Goal: Task Accomplishment & Management: Manage account settings

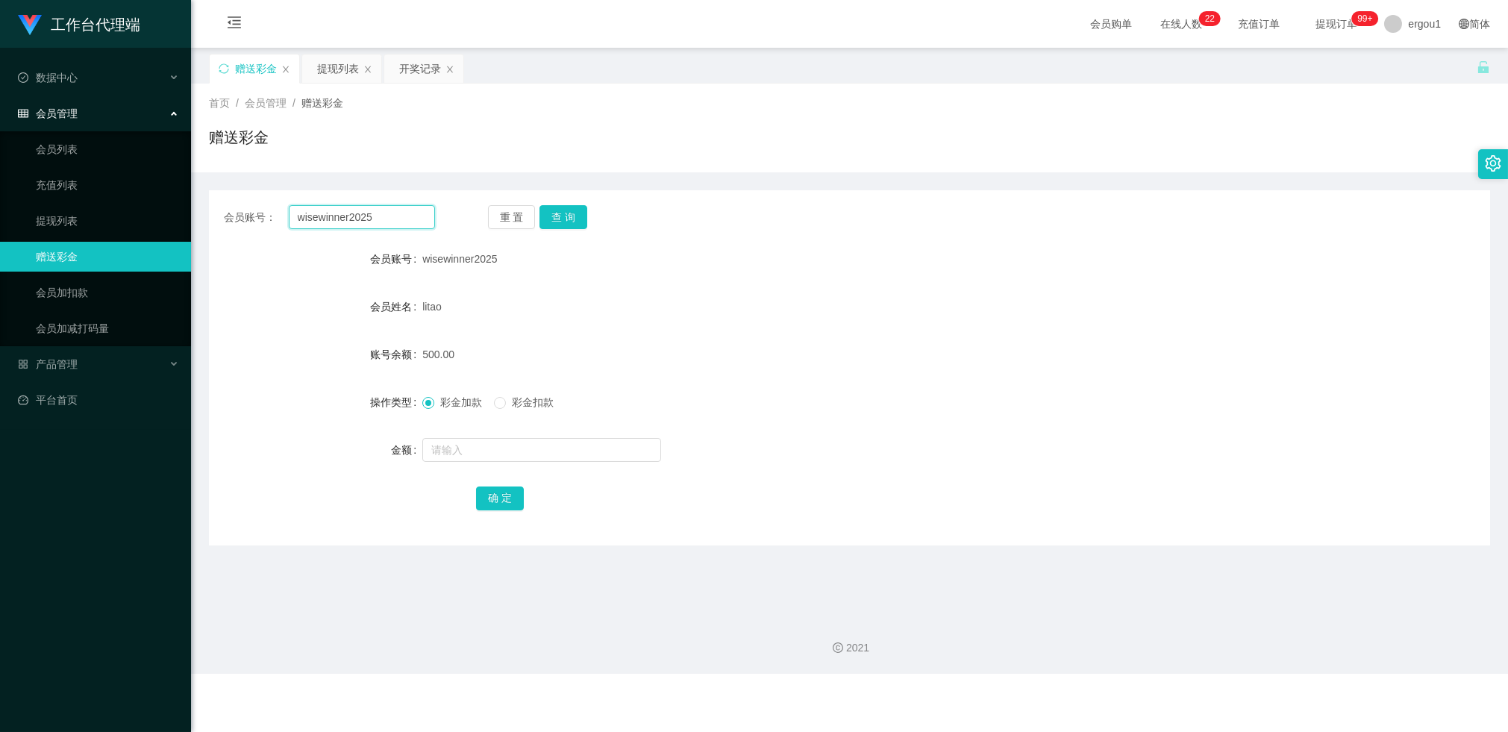
click at [328, 212] on input "wisewinner2025" at bounding box center [362, 217] width 146 height 24
paste input "83587660"
type input "83587660"
click at [567, 215] on button "查 询" at bounding box center [564, 217] width 48 height 24
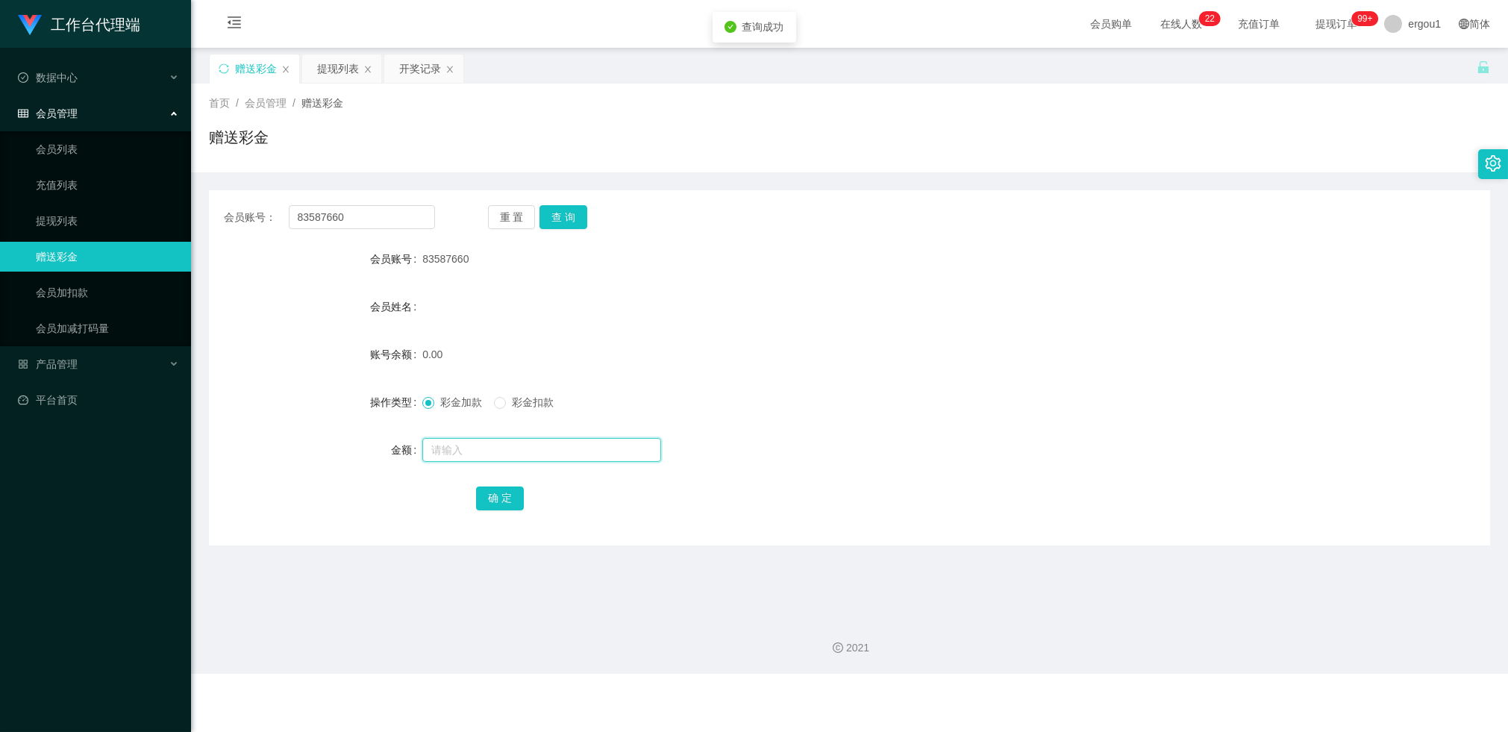
drag, startPoint x: 453, startPoint y: 445, endPoint x: 456, endPoint y: 455, distance: 10.2
click at [453, 445] on input "text" at bounding box center [541, 450] width 239 height 24
type input "100"
drag, startPoint x: 495, startPoint y: 502, endPoint x: 496, endPoint y: 494, distance: 7.6
click at [496, 502] on button "确 定" at bounding box center [500, 499] width 48 height 24
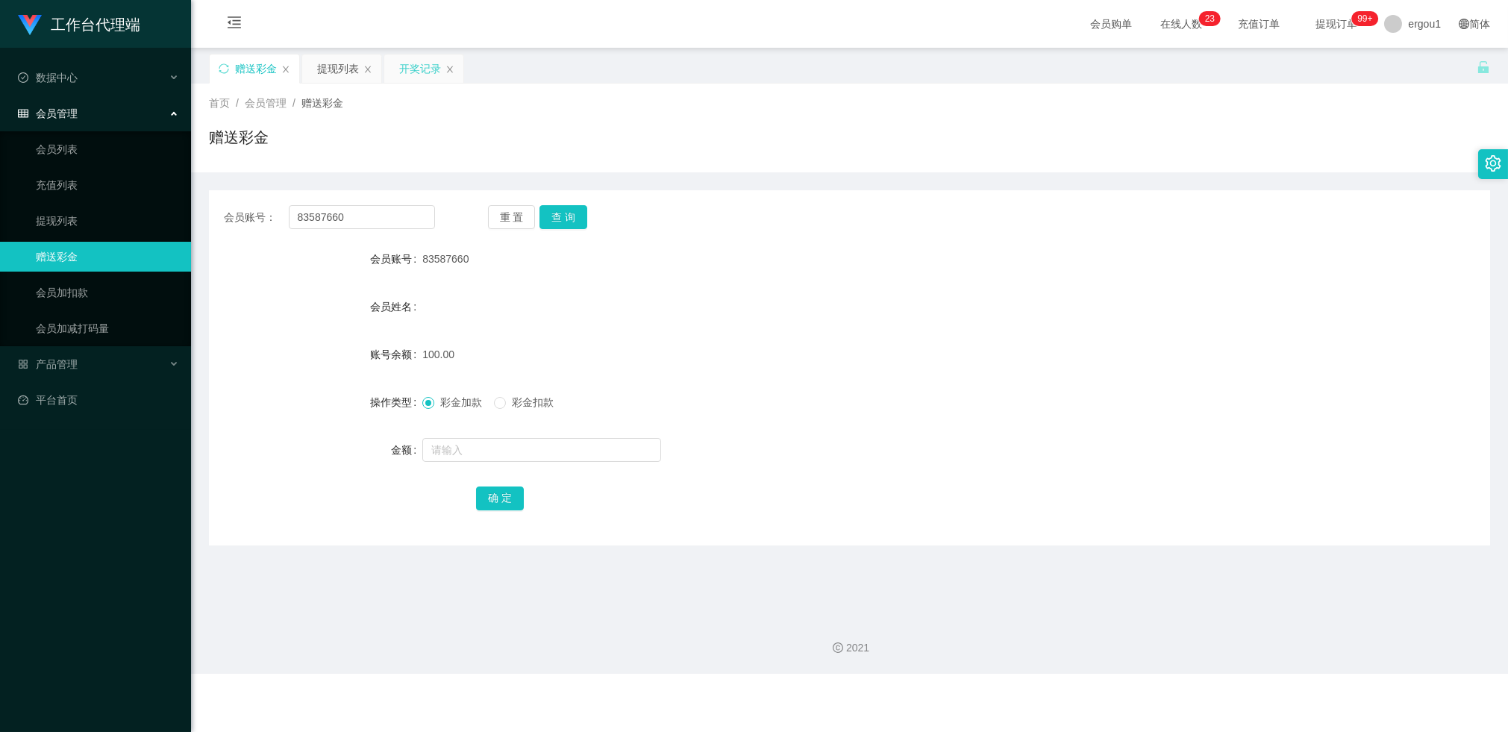
click at [402, 70] on div "开奖记录" at bounding box center [420, 68] width 42 height 28
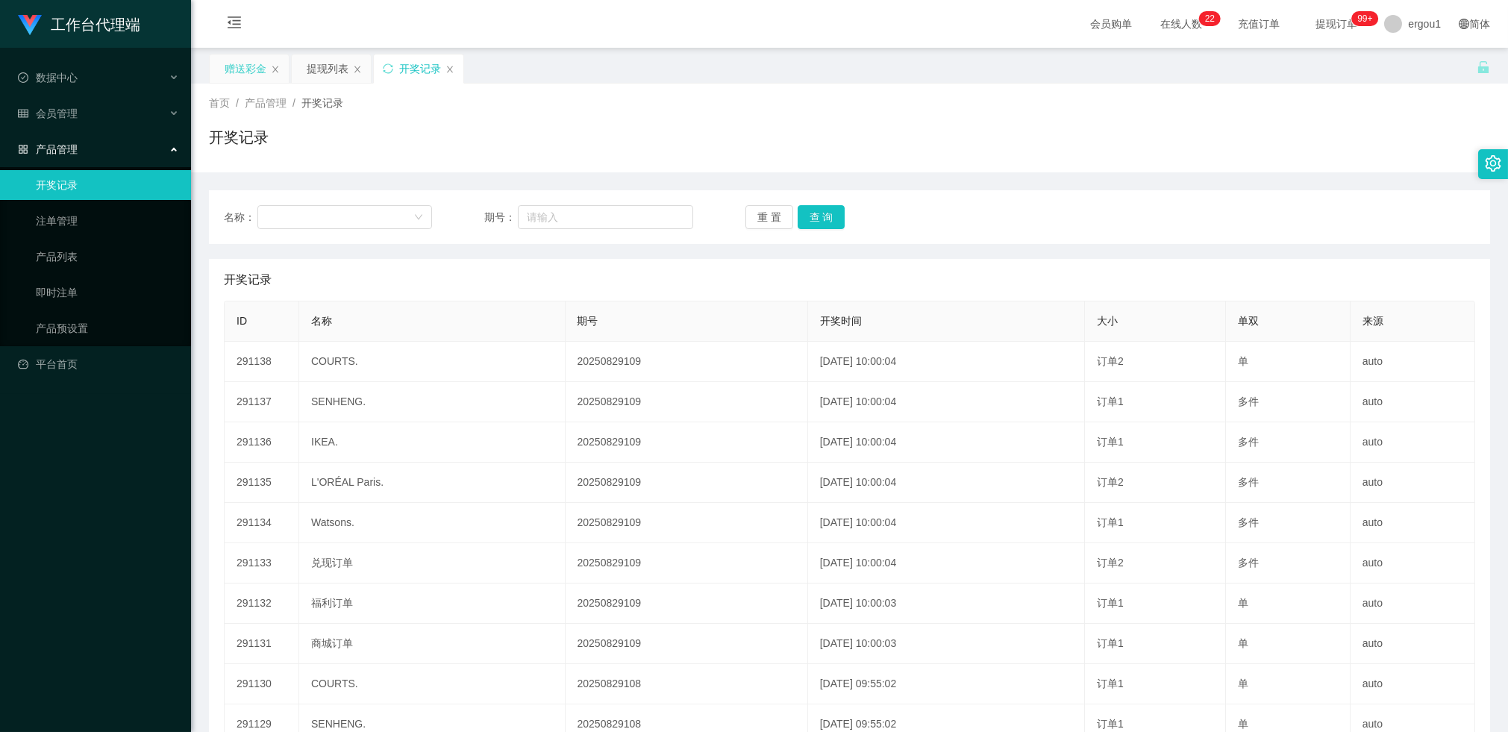
click at [262, 60] on div "赠送彩金" at bounding box center [246, 68] width 42 height 28
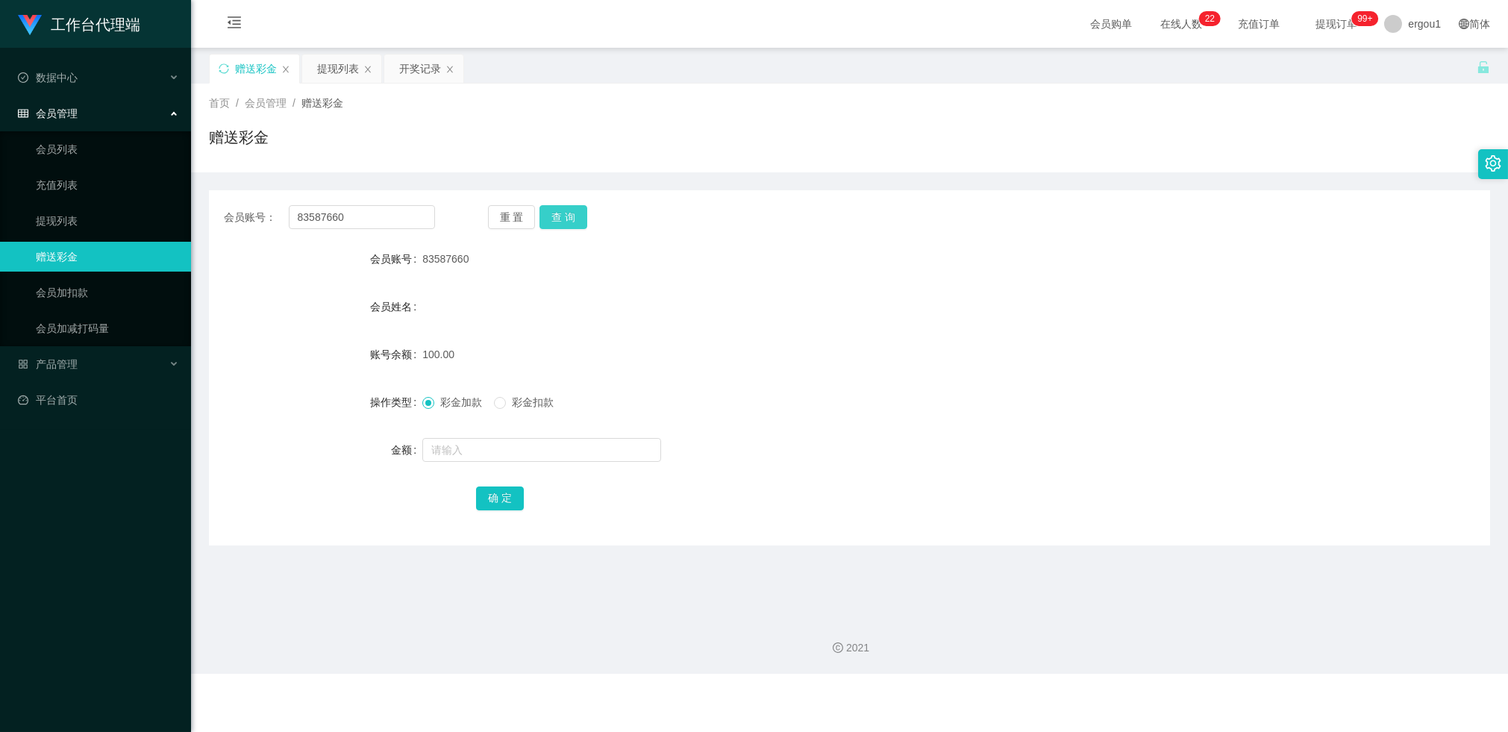
click at [571, 209] on button "查 询" at bounding box center [564, 217] width 48 height 24
drag, startPoint x: 570, startPoint y: 211, endPoint x: 570, endPoint y: 219, distance: 8.2
click at [570, 211] on button "查 询" at bounding box center [564, 217] width 48 height 24
click at [551, 218] on button "查 询" at bounding box center [564, 217] width 48 height 24
click at [572, 210] on button "查 询" at bounding box center [564, 217] width 48 height 24
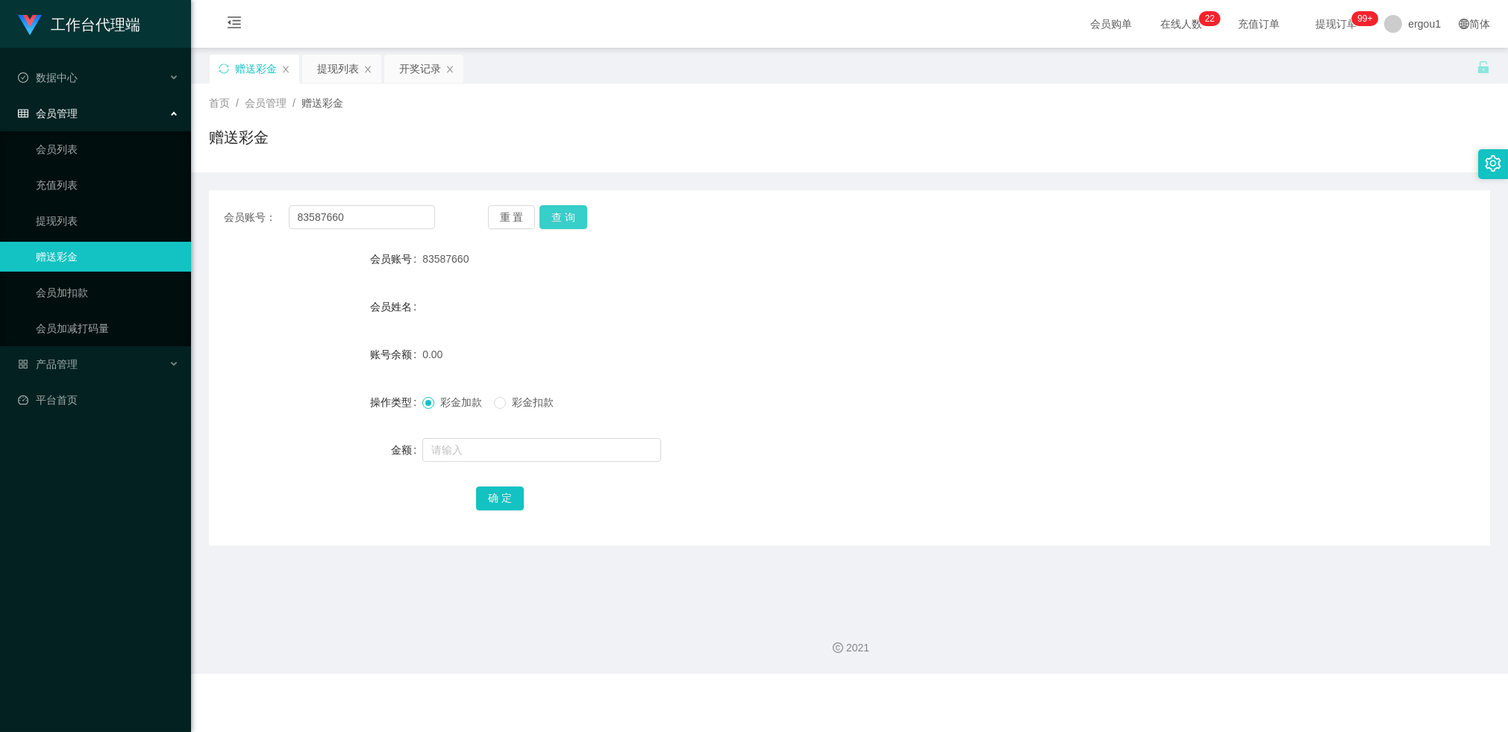
click at [575, 216] on button "查 询" at bounding box center [564, 217] width 48 height 24
click at [572, 207] on button "查 询" at bounding box center [564, 217] width 48 height 24
click at [528, 410] on div "彩金加款 彩金扣款" at bounding box center [796, 402] width 748 height 30
click at [506, 405] on span at bounding box center [500, 403] width 12 height 12
click at [499, 453] on input "text" at bounding box center [541, 450] width 239 height 24
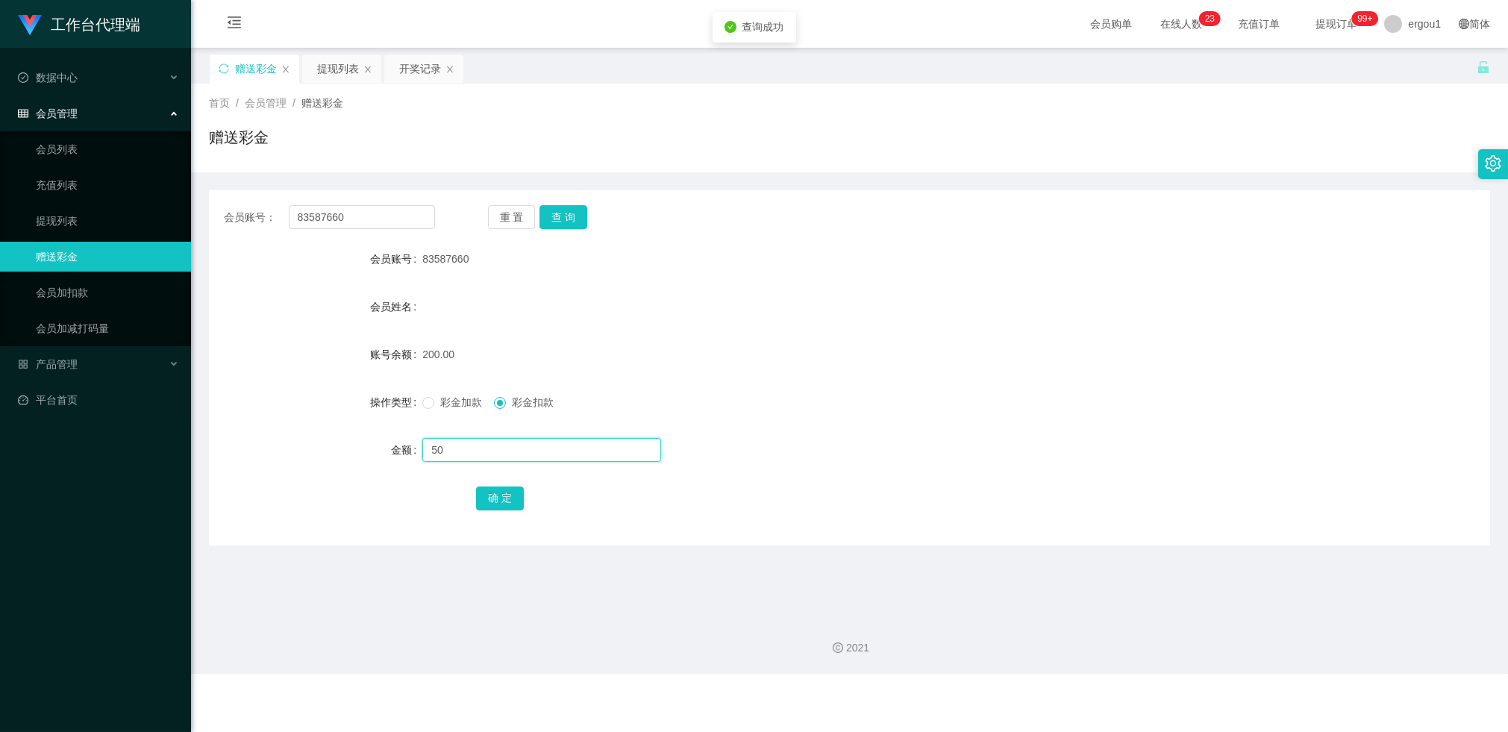
type input "50"
click at [497, 498] on button "确 定" at bounding box center [500, 499] width 48 height 24
click at [569, 225] on button "查 询" at bounding box center [564, 217] width 48 height 24
click at [561, 213] on button "查 询" at bounding box center [564, 217] width 48 height 24
click at [405, 63] on div "开奖记录" at bounding box center [420, 68] width 42 height 28
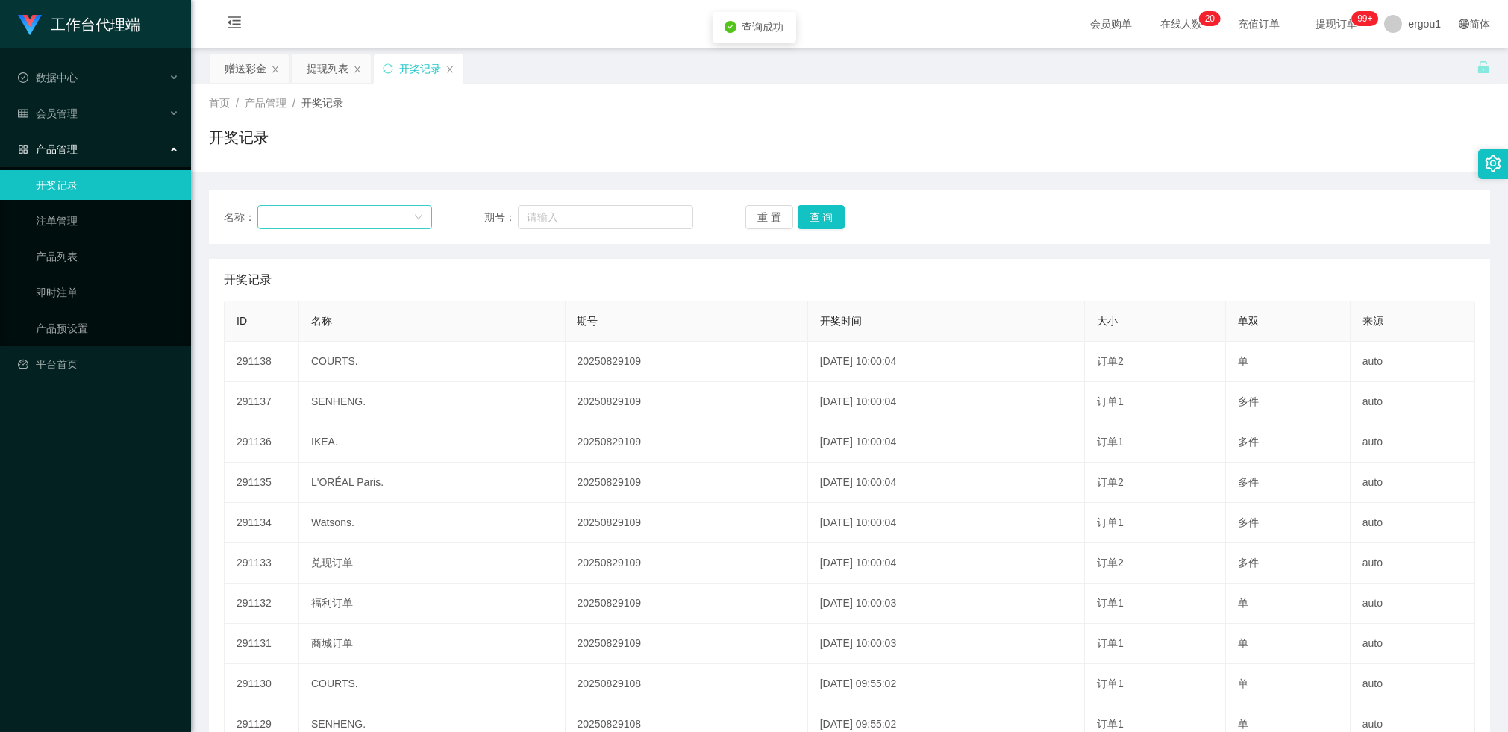
click at [353, 215] on div at bounding box center [339, 217] width 147 height 22
drag, startPoint x: 246, startPoint y: 77, endPoint x: 264, endPoint y: 113, distance: 40.4
click at [246, 77] on div "赠送彩金" at bounding box center [246, 68] width 42 height 28
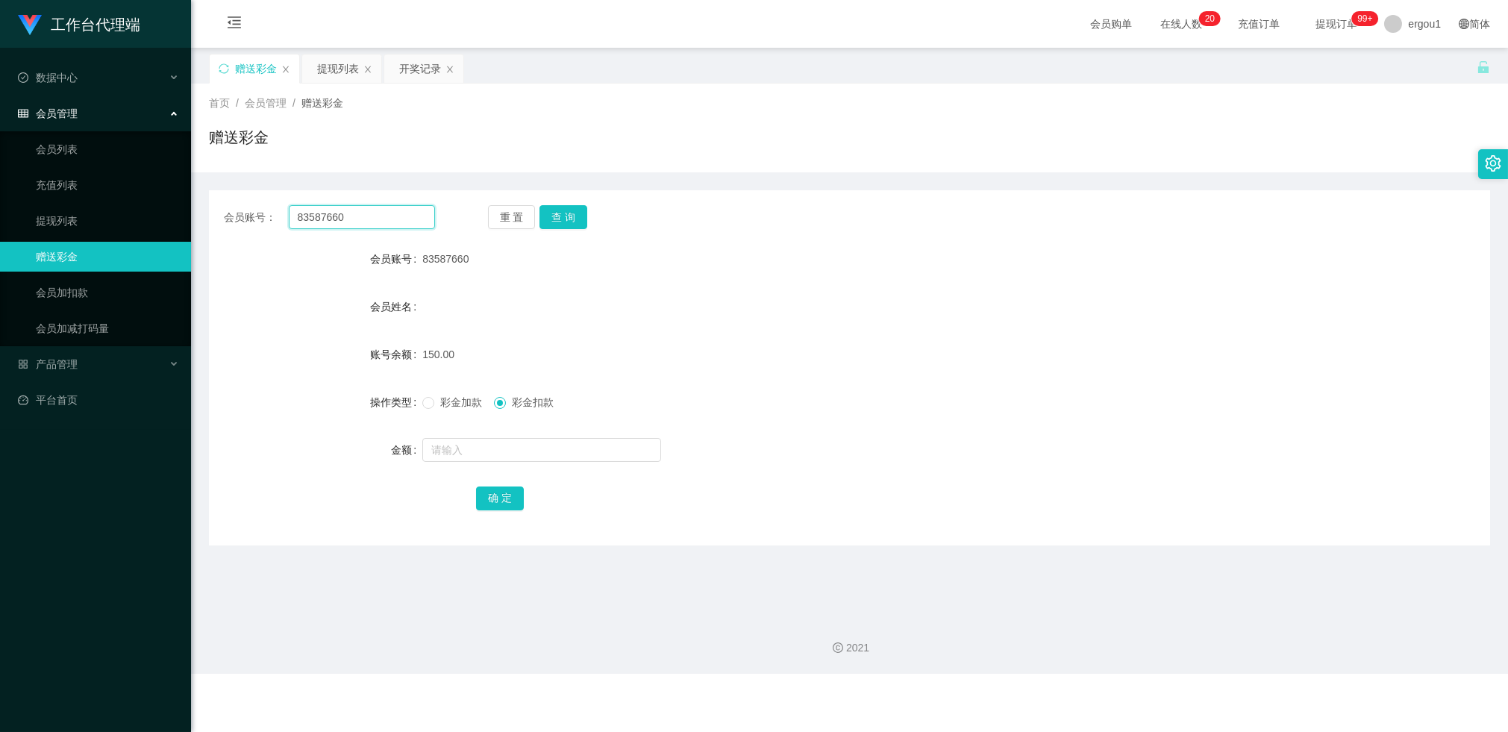
click at [319, 221] on input "83587660" at bounding box center [362, 217] width 146 height 24
drag, startPoint x: 408, startPoint y: 77, endPoint x: 408, endPoint y: 120, distance: 43.3
click at [408, 77] on div "开奖记录" at bounding box center [420, 68] width 42 height 28
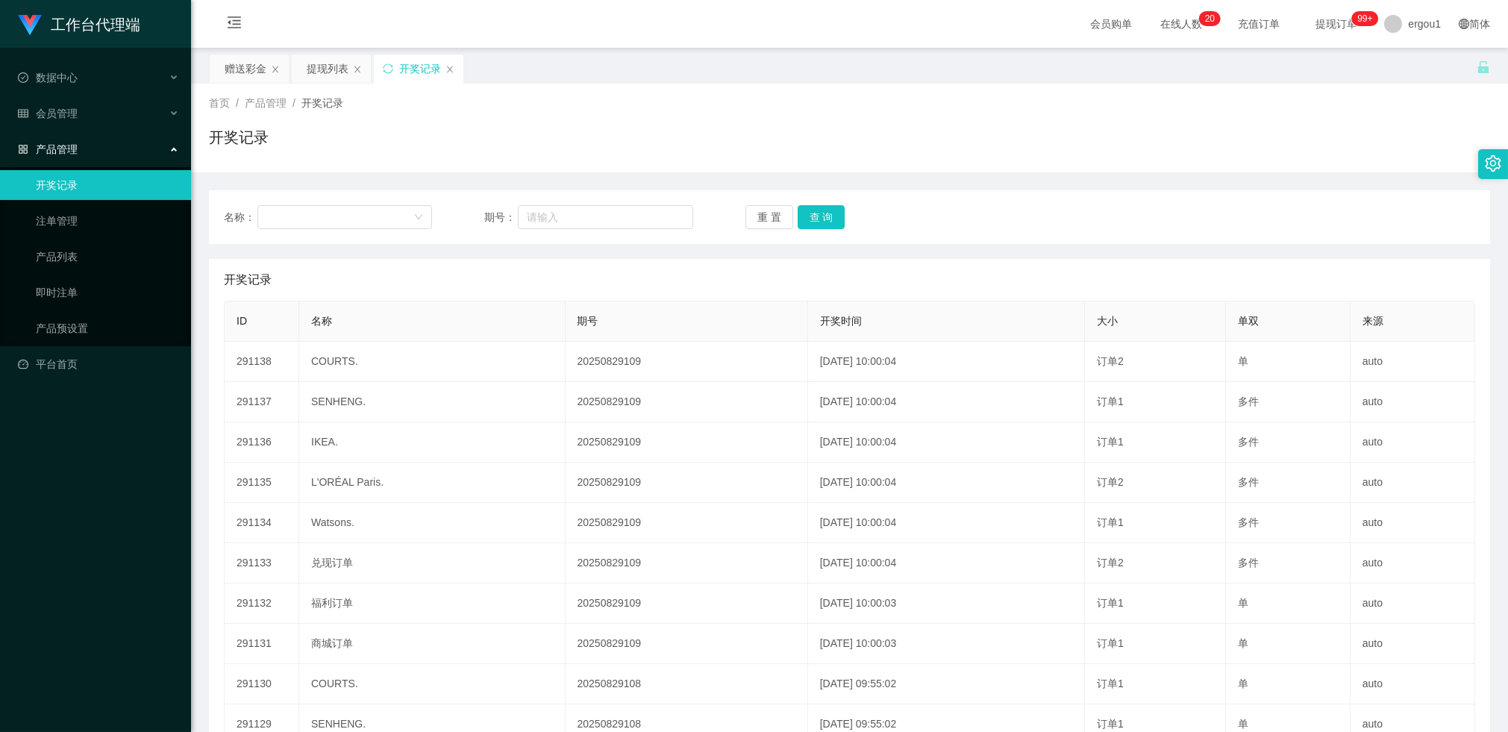
drag, startPoint x: 316, startPoint y: 75, endPoint x: 319, endPoint y: 93, distance: 18.1
click at [316, 75] on div "提现列表" at bounding box center [328, 68] width 42 height 28
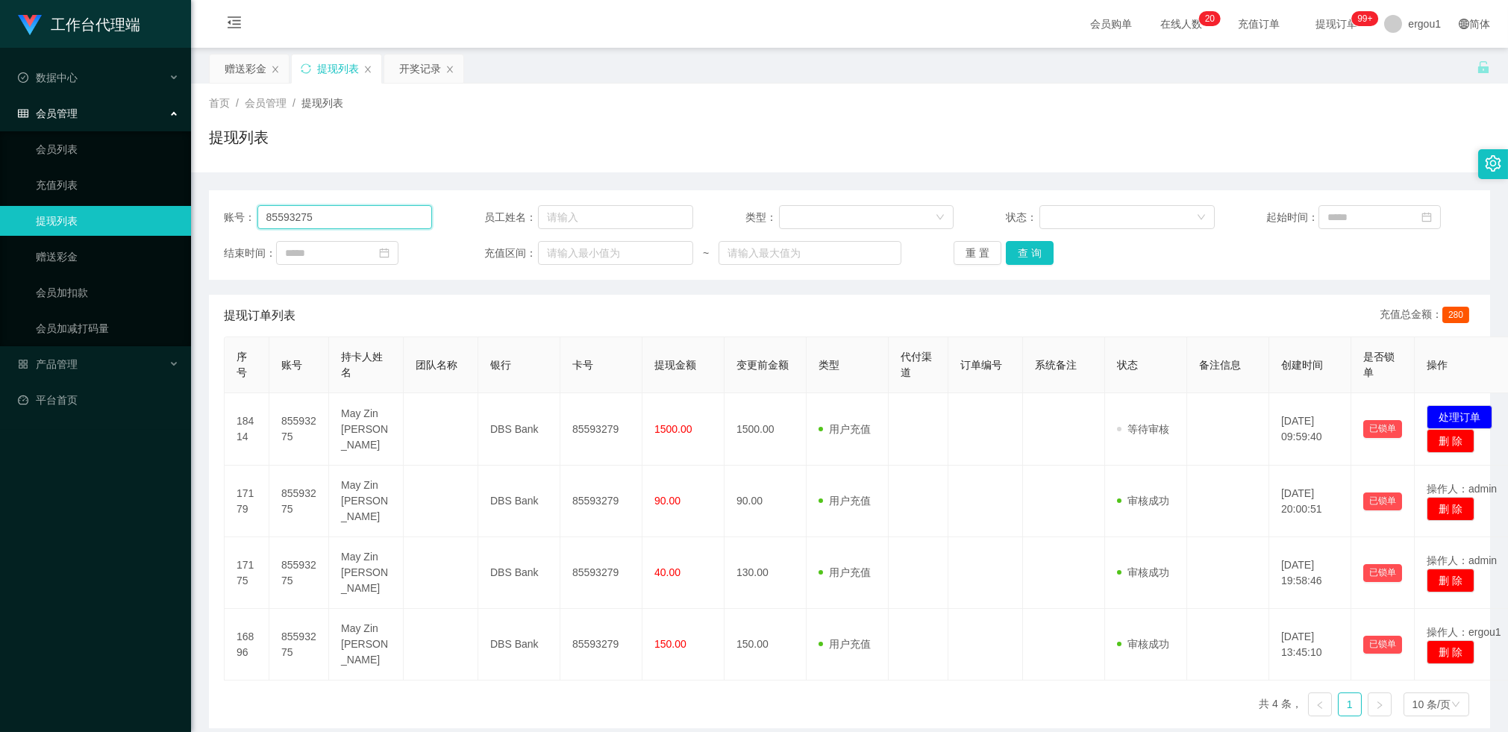
click at [342, 222] on input "85593275" at bounding box center [345, 217] width 175 height 24
paste input "3587660"
type input "83587660"
click at [1028, 240] on div "账号： 83587660 员工姓名： 类型： 状态： 起始时间： 结束时间： 充值区间： ~ 重 置 查 询" at bounding box center [850, 235] width 1282 height 90
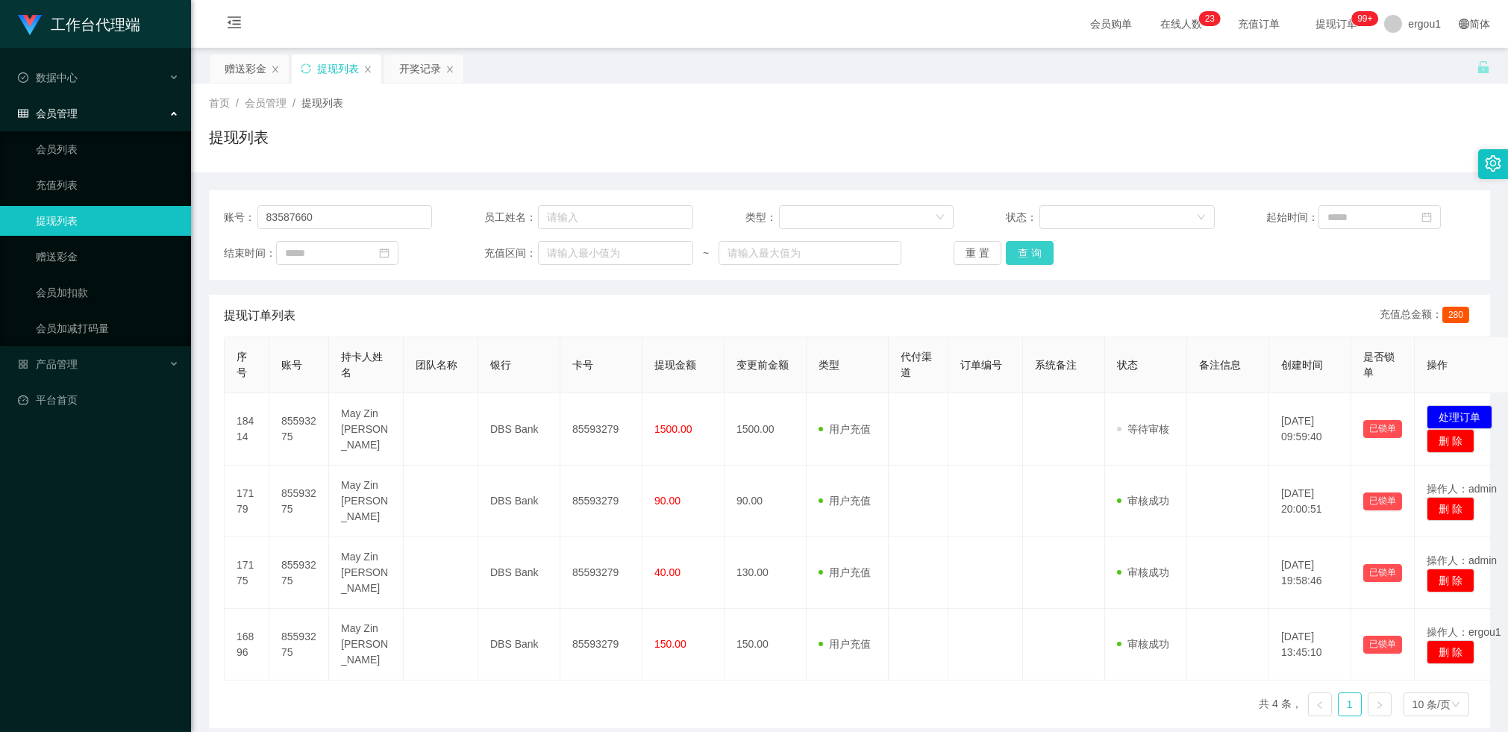
click at [1026, 247] on button "查 询" at bounding box center [1030, 253] width 48 height 24
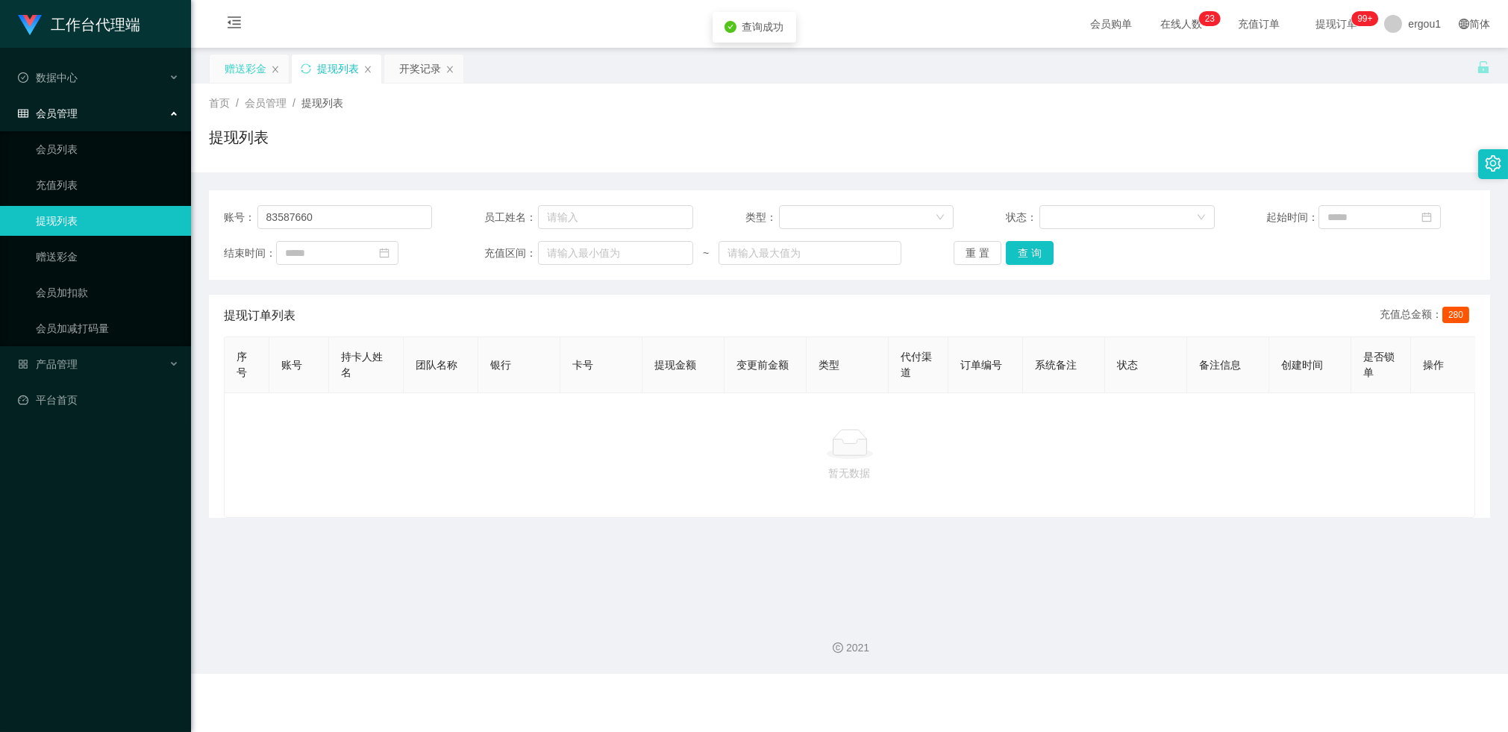
click at [239, 75] on div "赠送彩金" at bounding box center [246, 68] width 42 height 28
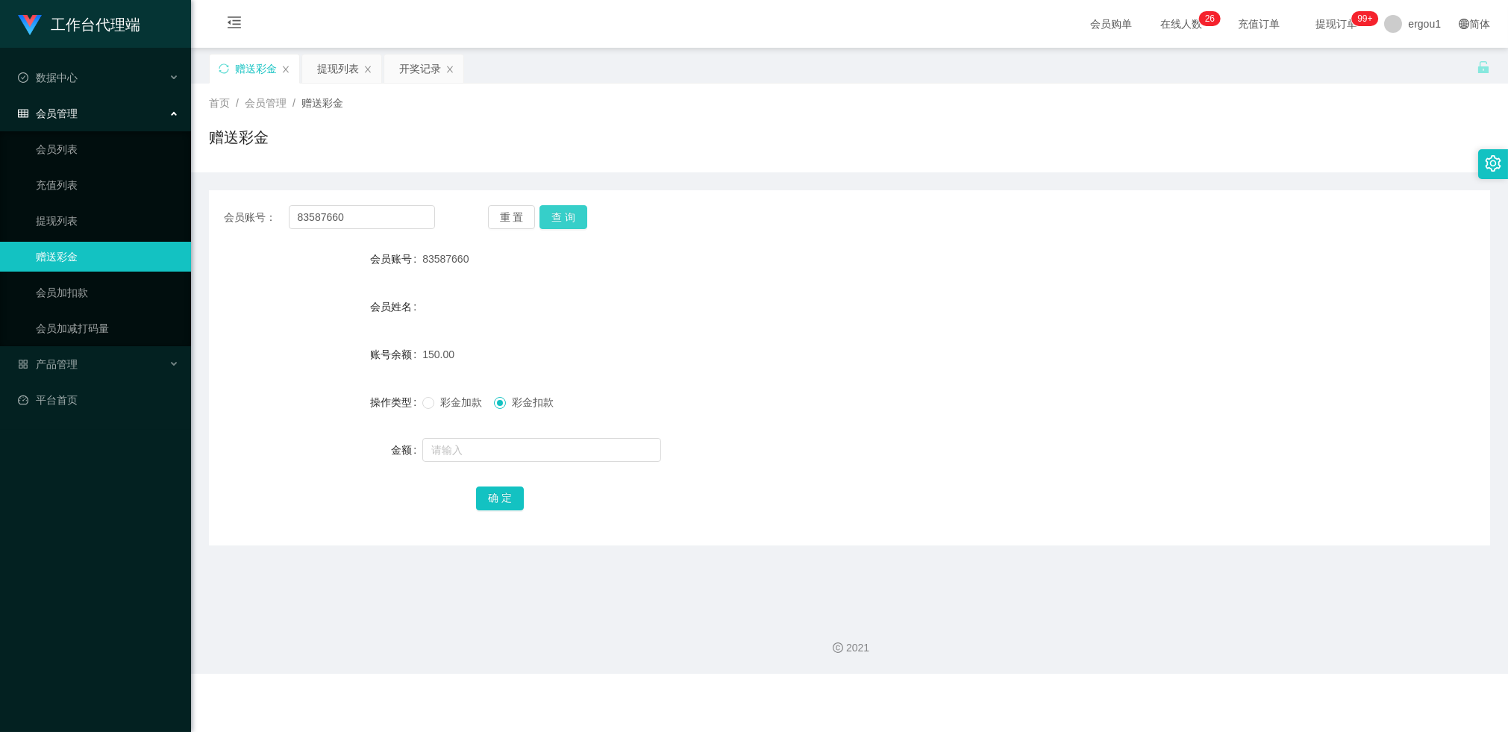
click at [575, 210] on button "查 询" at bounding box center [564, 217] width 48 height 24
click at [575, 211] on button "查 询" at bounding box center [564, 217] width 48 height 24
click at [338, 78] on div "提现列表" at bounding box center [338, 68] width 42 height 28
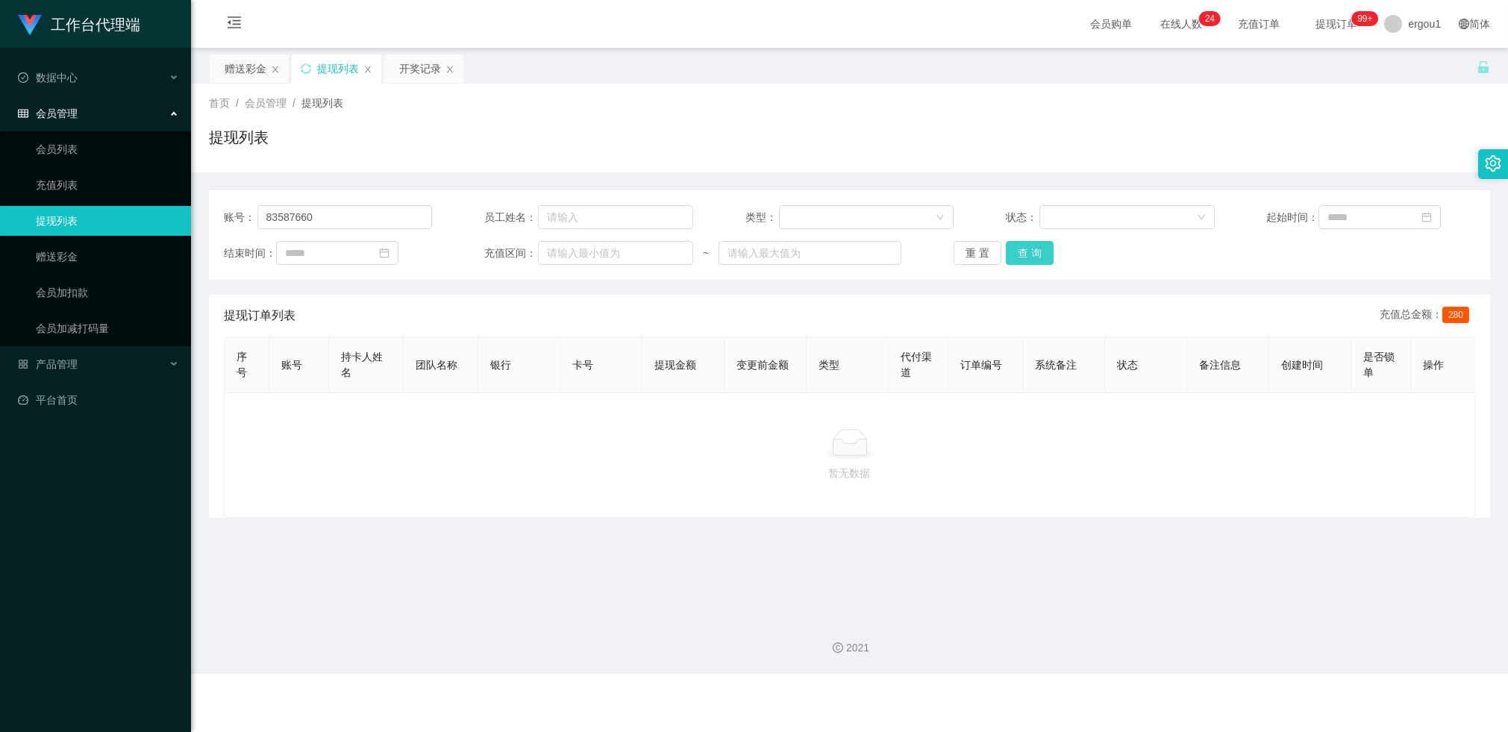
click at [1032, 254] on button "查 询" at bounding box center [1030, 253] width 48 height 24
click at [248, 68] on div "赠送彩金" at bounding box center [246, 68] width 42 height 28
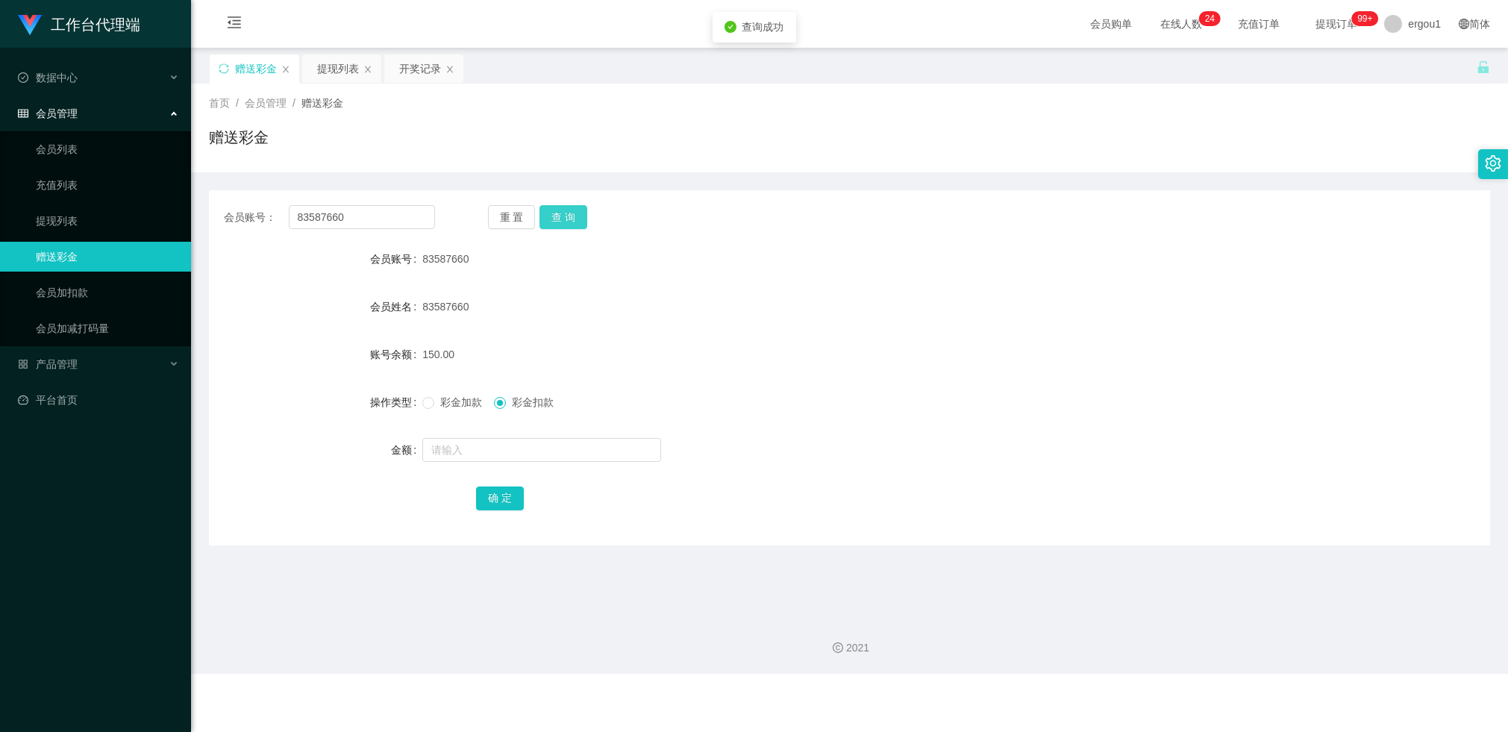
click at [574, 214] on button "查 询" at bounding box center [564, 217] width 48 height 24
click at [337, 63] on div "提现列表" at bounding box center [338, 68] width 42 height 28
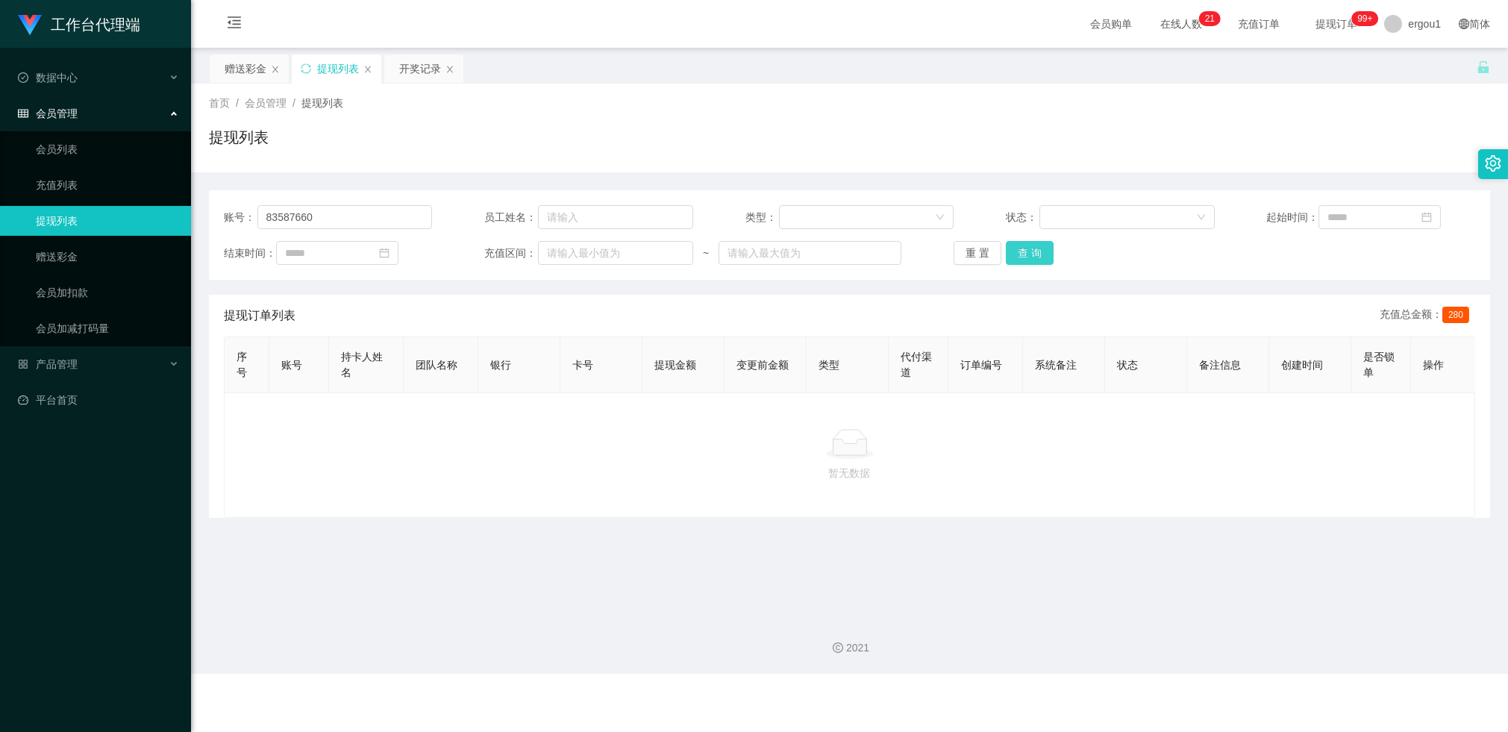
click at [1035, 261] on button "查 询" at bounding box center [1030, 253] width 48 height 24
click at [1034, 261] on button "查 询" at bounding box center [1030, 253] width 48 height 24
click at [344, 208] on input "83587660" at bounding box center [345, 217] width 175 height 24
click at [258, 76] on div "赠送彩金" at bounding box center [246, 68] width 42 height 28
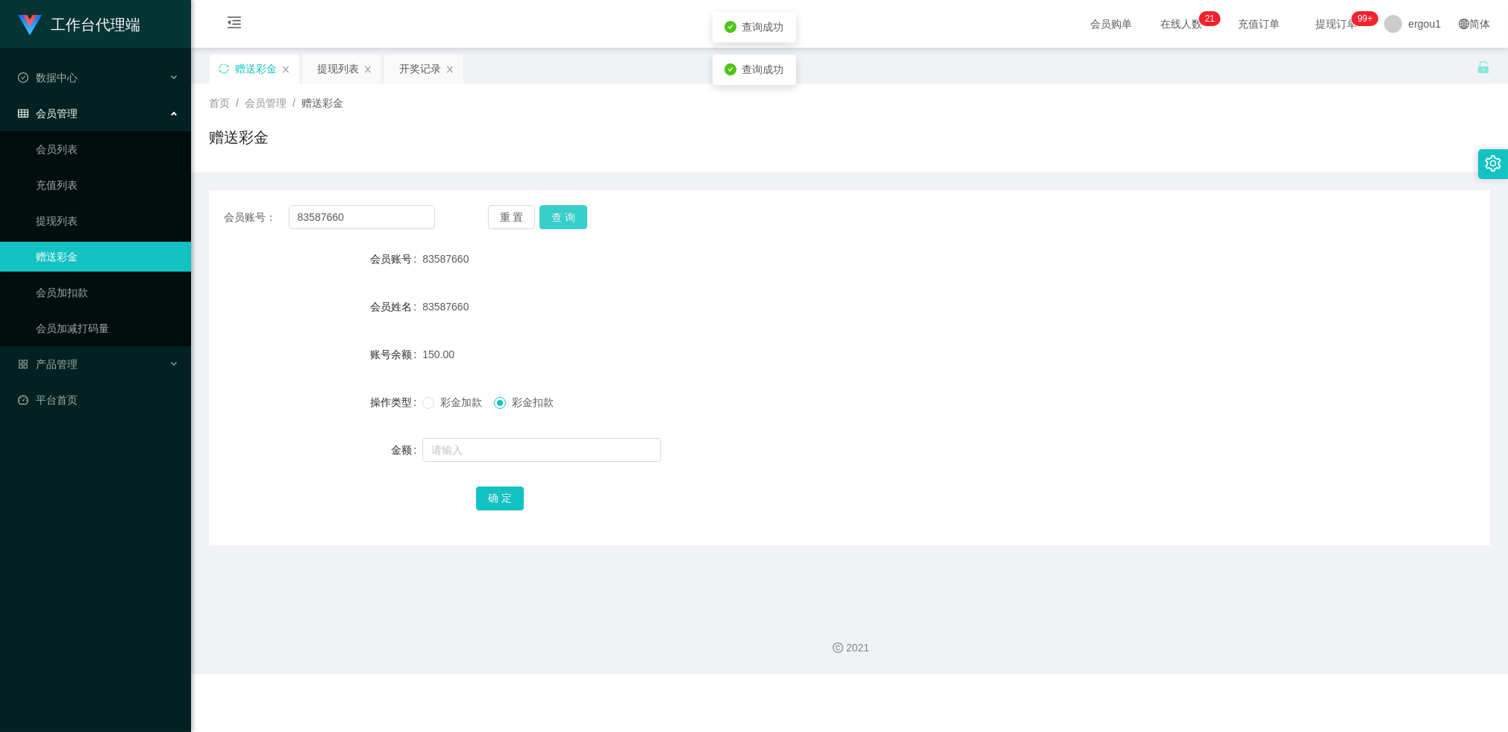
click at [572, 217] on button "查 询" at bounding box center [564, 217] width 48 height 24
click at [566, 210] on button "查 询" at bounding box center [564, 217] width 48 height 24
click at [348, 66] on div "提现列表" at bounding box center [338, 68] width 42 height 28
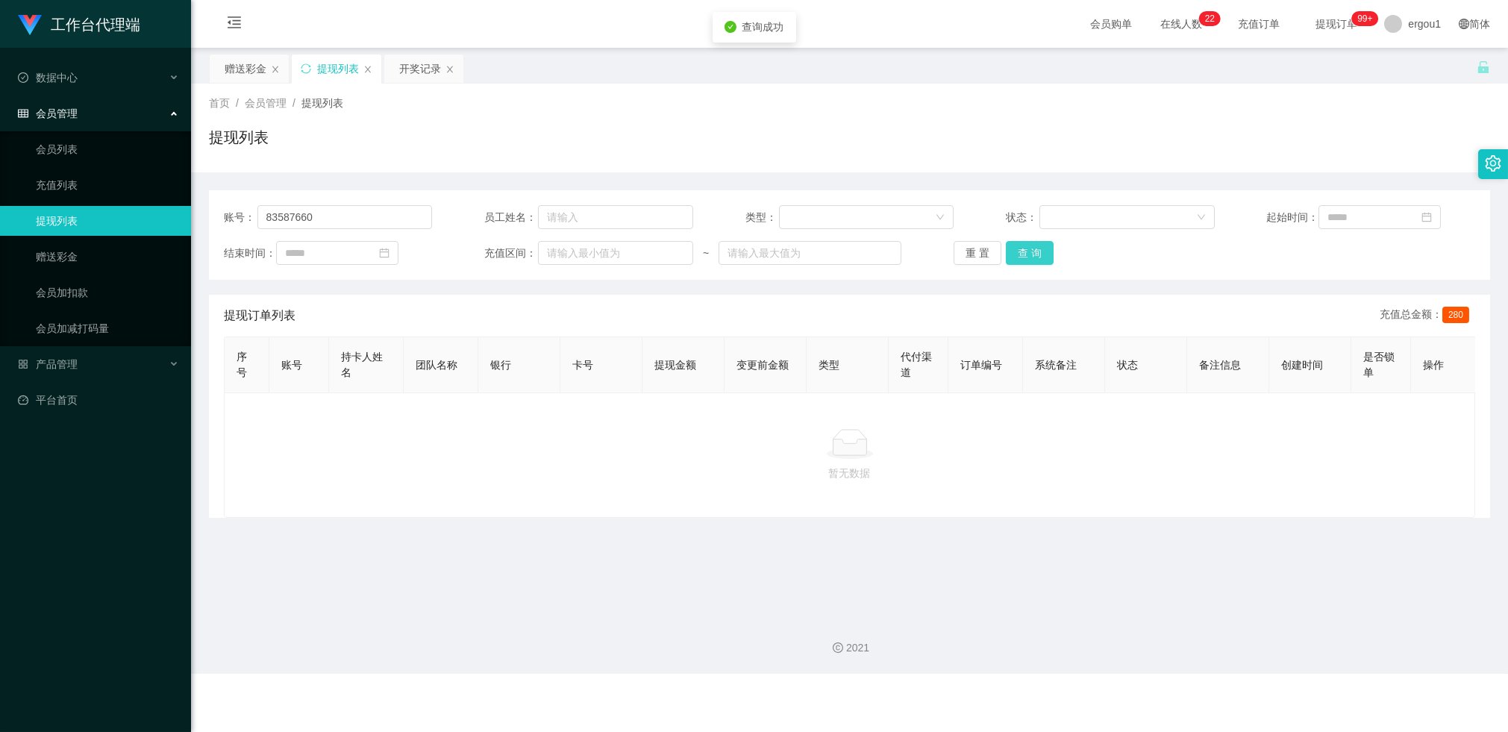
click at [1035, 248] on button "查 询" at bounding box center [1030, 253] width 48 height 24
click at [1029, 248] on button "查 询" at bounding box center [1030, 253] width 48 height 24
click at [1019, 251] on button "查 询" at bounding box center [1030, 253] width 48 height 24
click at [246, 65] on div "赠送彩金" at bounding box center [246, 68] width 42 height 28
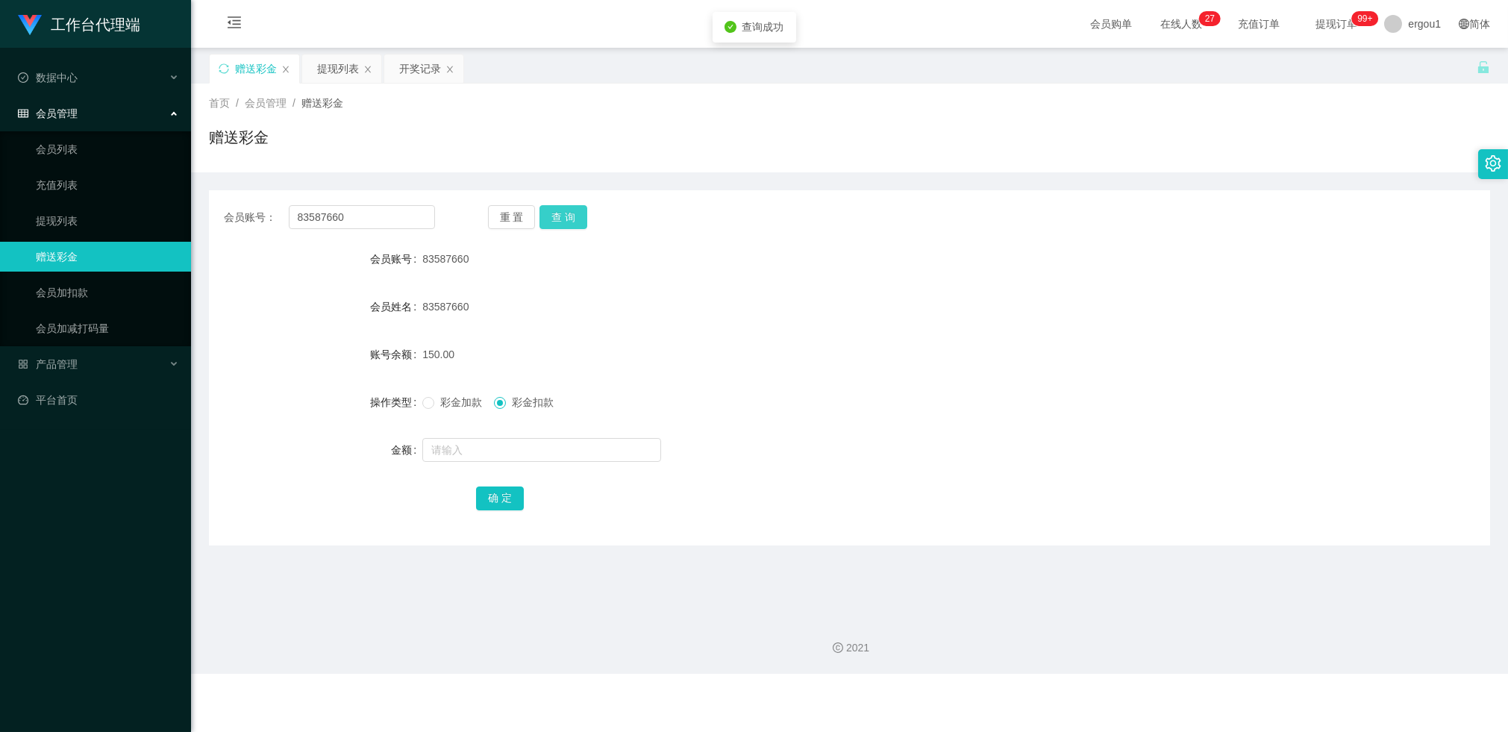
click at [573, 219] on button "查 询" at bounding box center [564, 217] width 48 height 24
click at [561, 217] on button "查 询" at bounding box center [564, 217] width 48 height 24
click at [561, 219] on button "查 询" at bounding box center [564, 217] width 48 height 24
click at [414, 69] on div "开奖记录" at bounding box center [420, 68] width 42 height 28
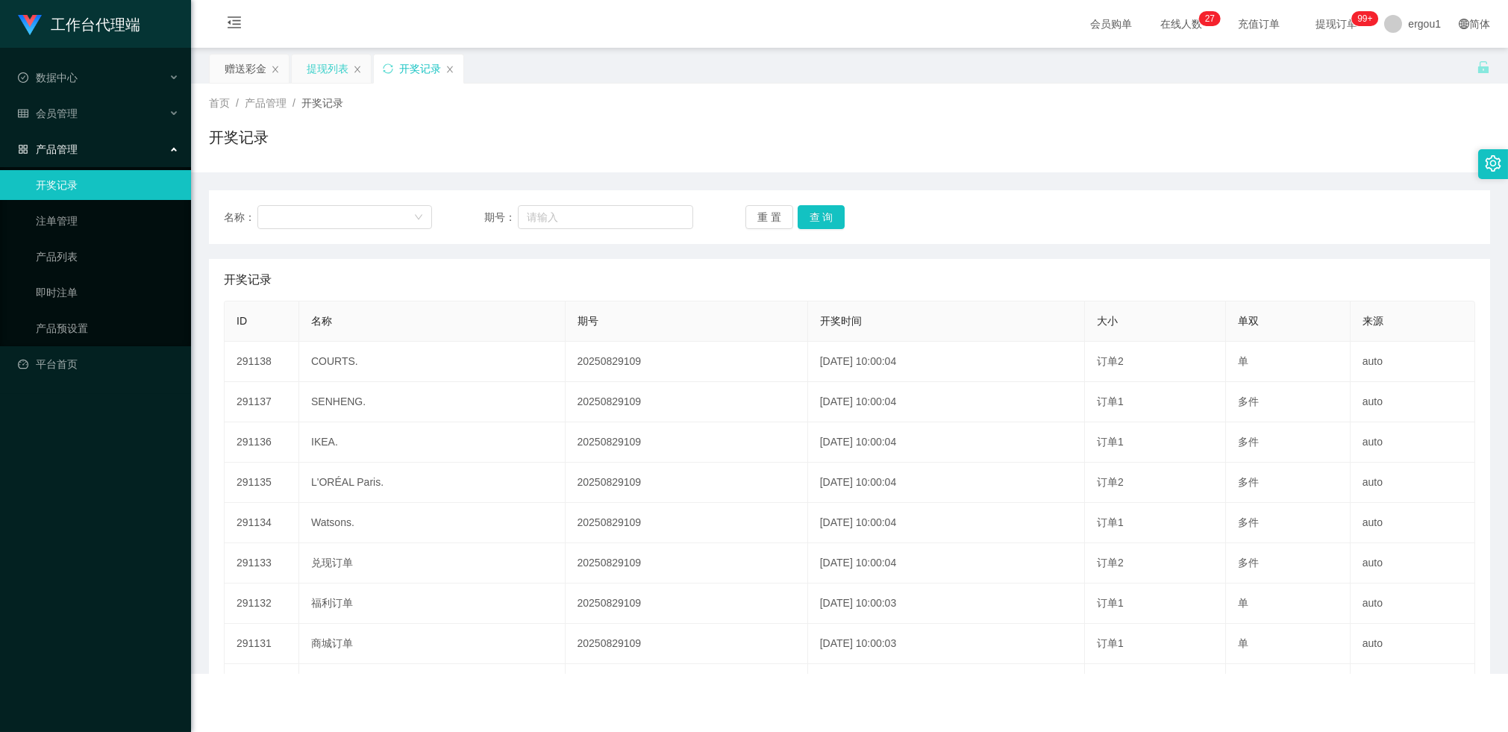
click at [336, 71] on div "提现列表" at bounding box center [328, 68] width 42 height 28
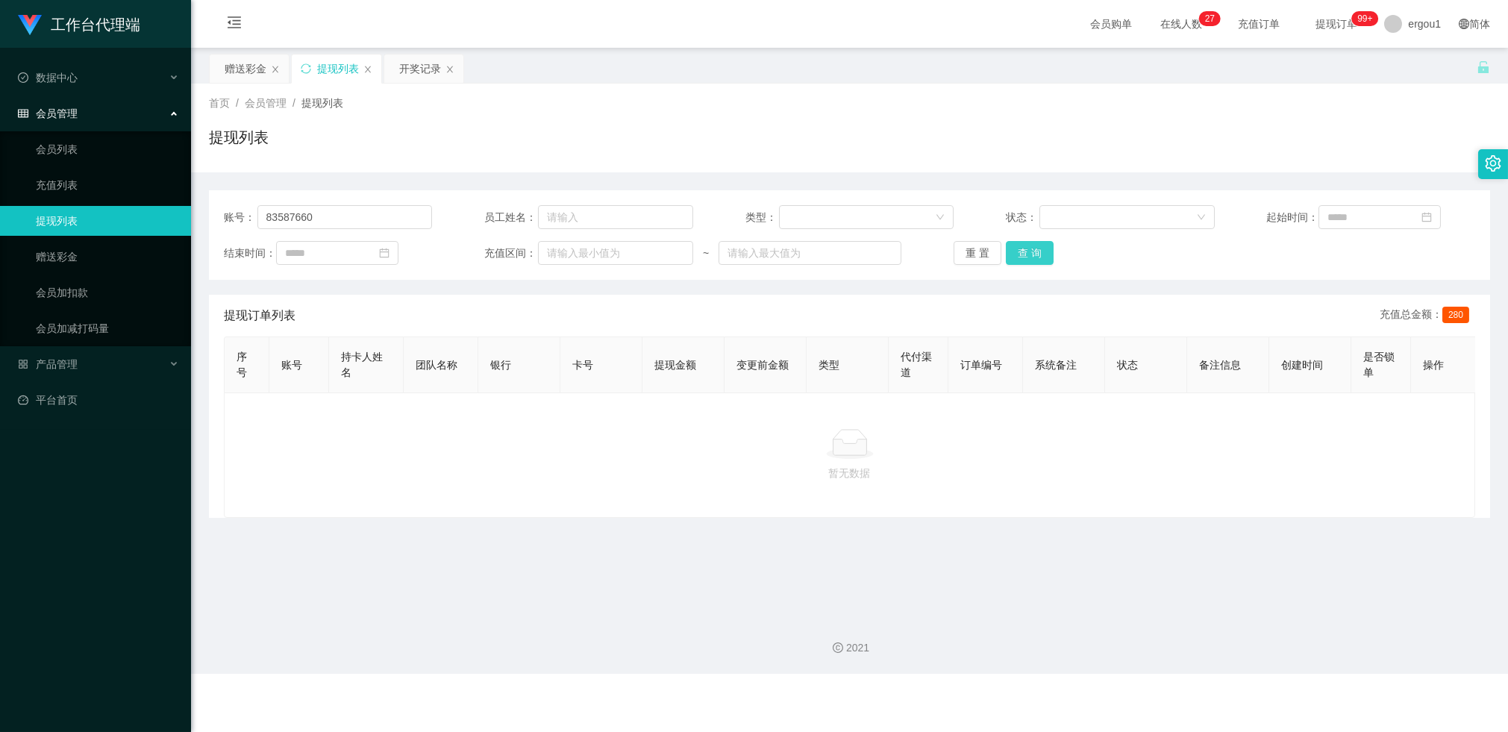
click at [1023, 255] on button "查 询" at bounding box center [1030, 253] width 48 height 24
click at [1023, 254] on div "重 置 查 询" at bounding box center [1058, 253] width 208 height 24
click at [987, 258] on button "重 置" at bounding box center [978, 253] width 48 height 24
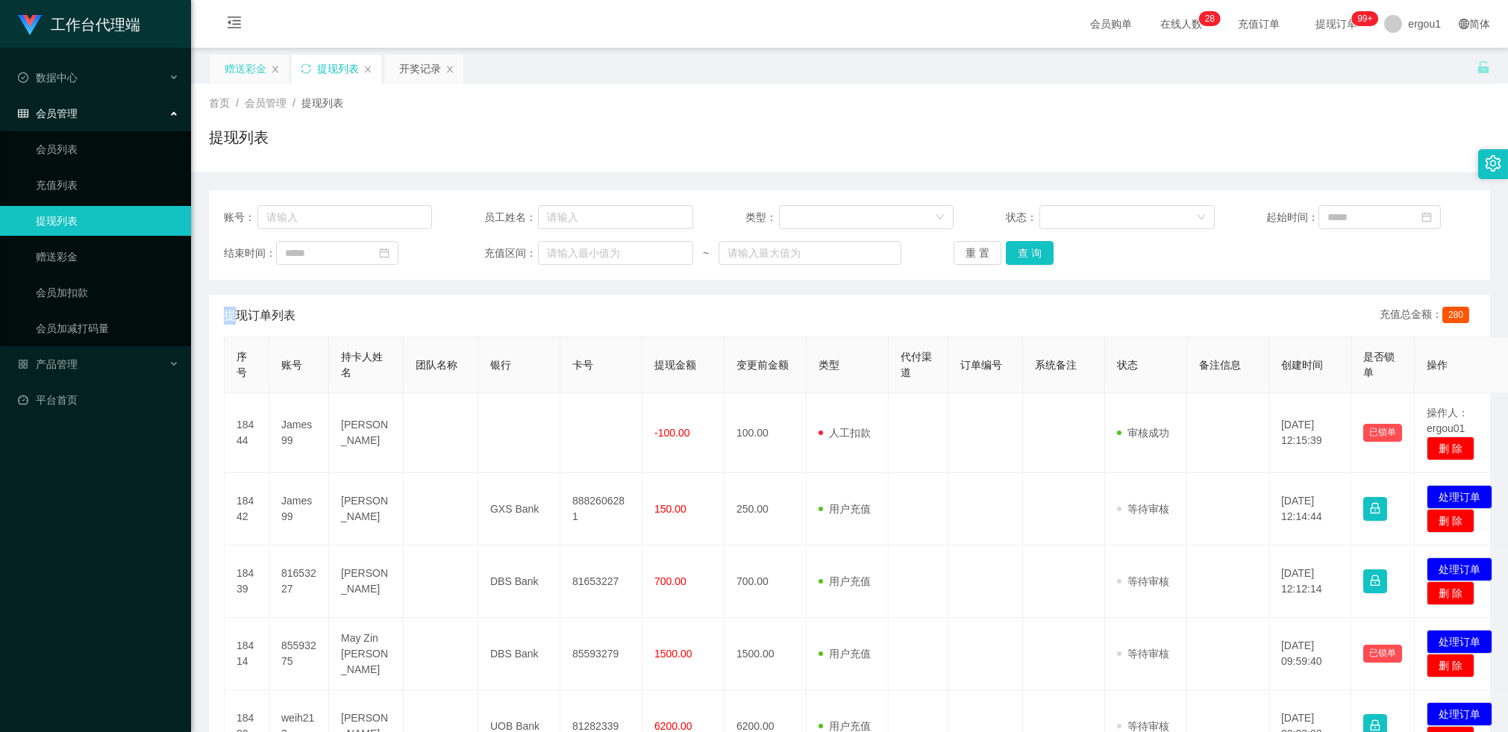
click at [256, 73] on div "赠送彩金" at bounding box center [246, 68] width 42 height 28
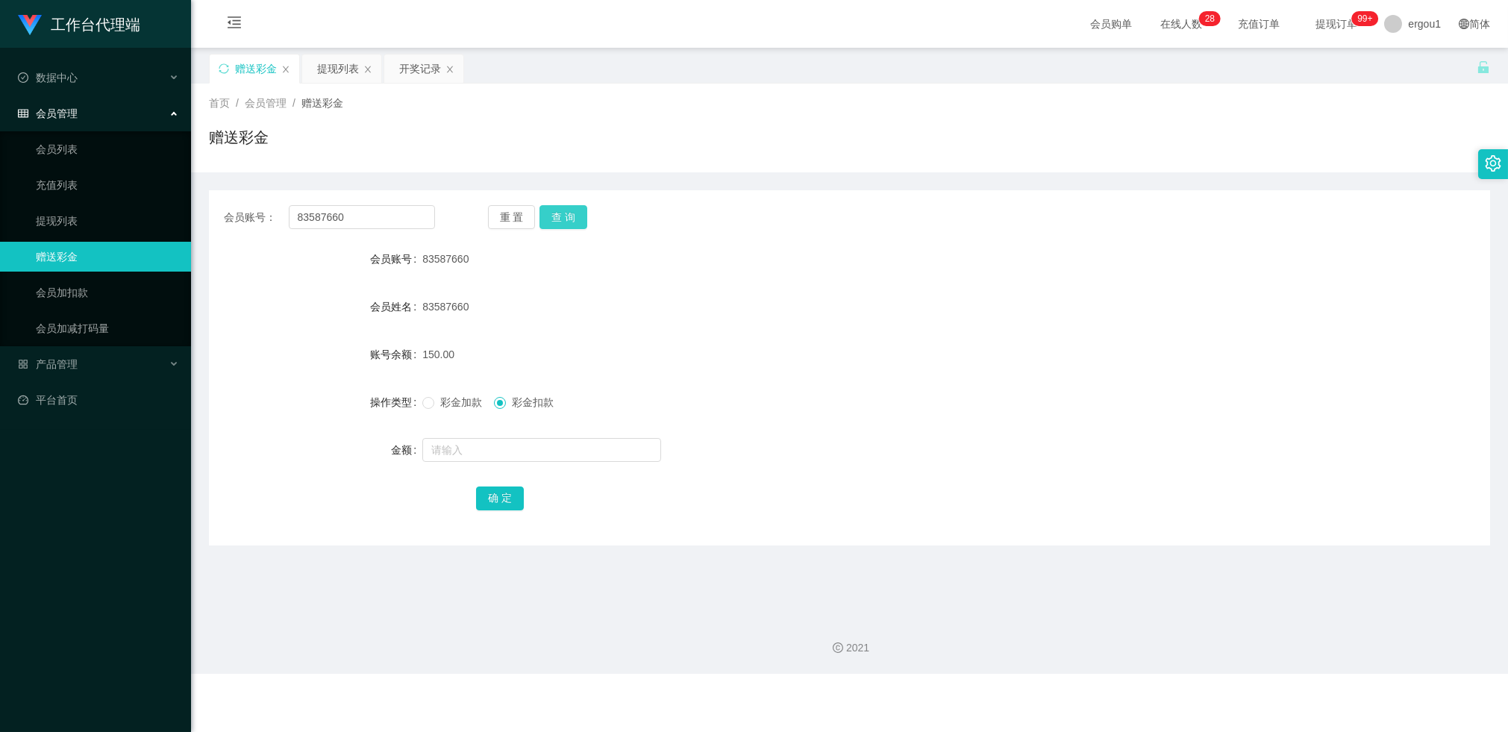
click at [558, 219] on button "查 询" at bounding box center [564, 217] width 48 height 24
click at [561, 218] on div "重 置 查 询" at bounding box center [593, 217] width 211 height 24
click at [369, 212] on input "83587660" at bounding box center [362, 217] width 146 height 24
click at [325, 54] on div "提现列表" at bounding box center [342, 69] width 81 height 30
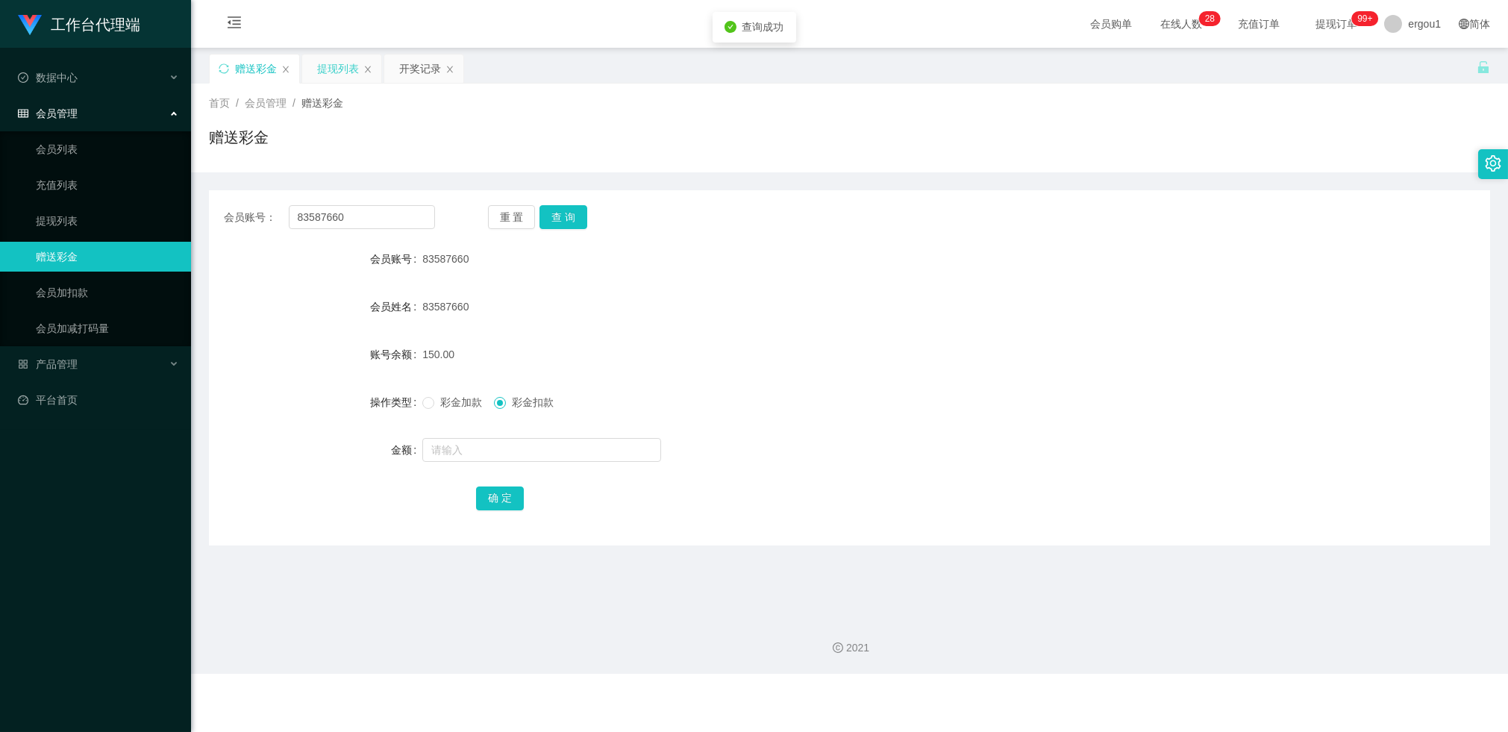
click at [332, 66] on div "提现列表" at bounding box center [338, 68] width 42 height 28
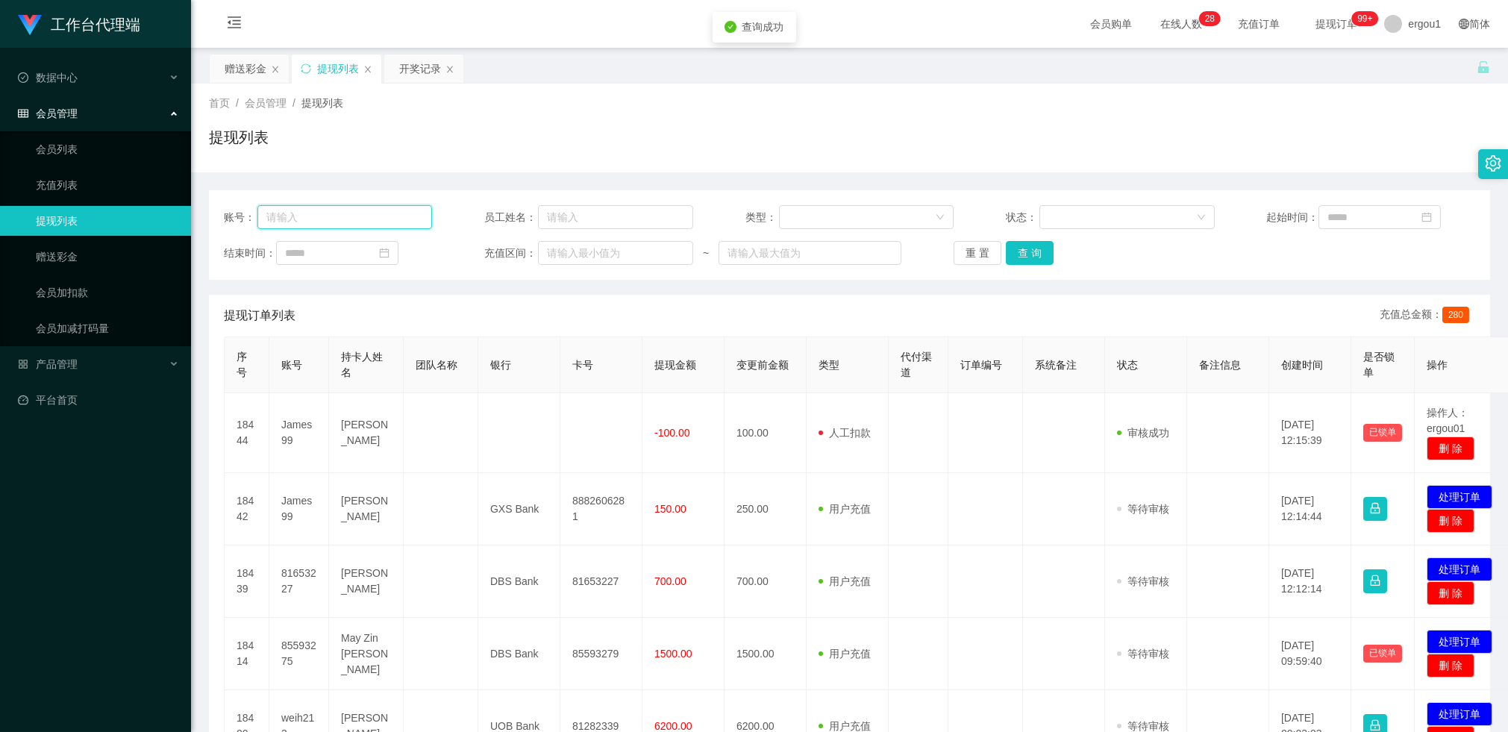
click at [332, 205] on input "text" at bounding box center [345, 217] width 175 height 24
paste input "83587660"
type input "83587660"
click at [1046, 255] on button "查 询" at bounding box center [1030, 253] width 48 height 24
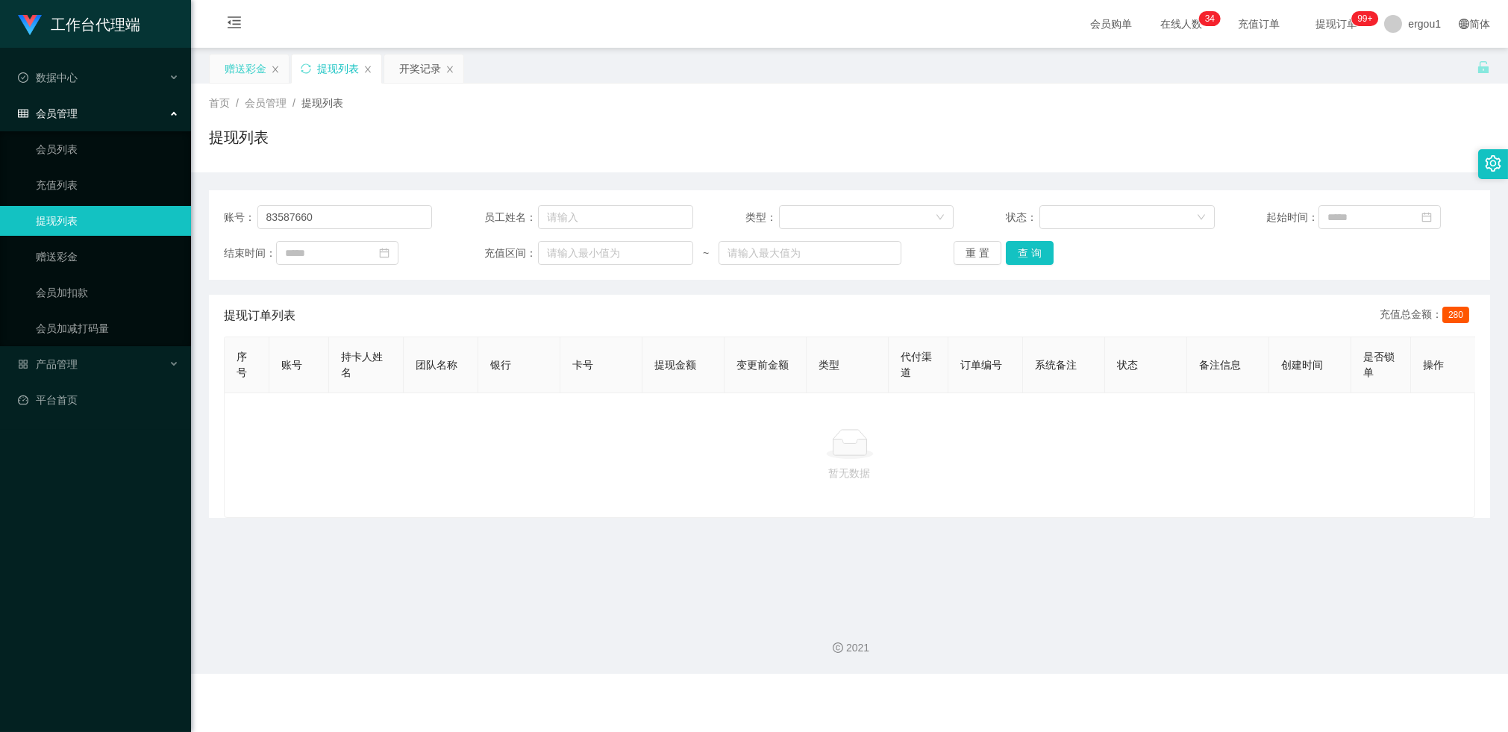
drag, startPoint x: 260, startPoint y: 76, endPoint x: 286, endPoint y: 81, distance: 26.6
click at [260, 76] on div "赠送彩金" at bounding box center [246, 68] width 42 height 28
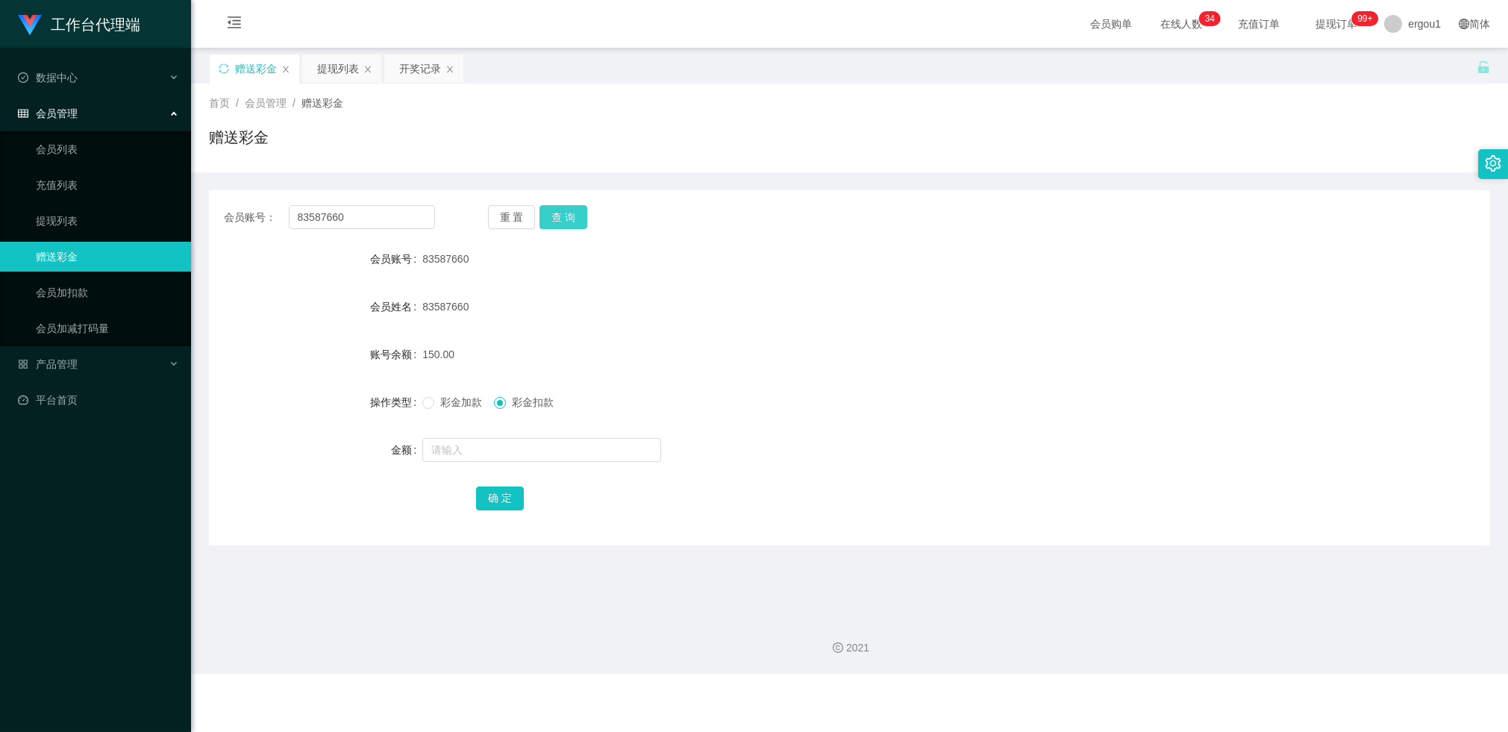
click at [569, 212] on button "查 询" at bounding box center [564, 217] width 48 height 24
click at [346, 69] on div "提现列表" at bounding box center [338, 68] width 42 height 28
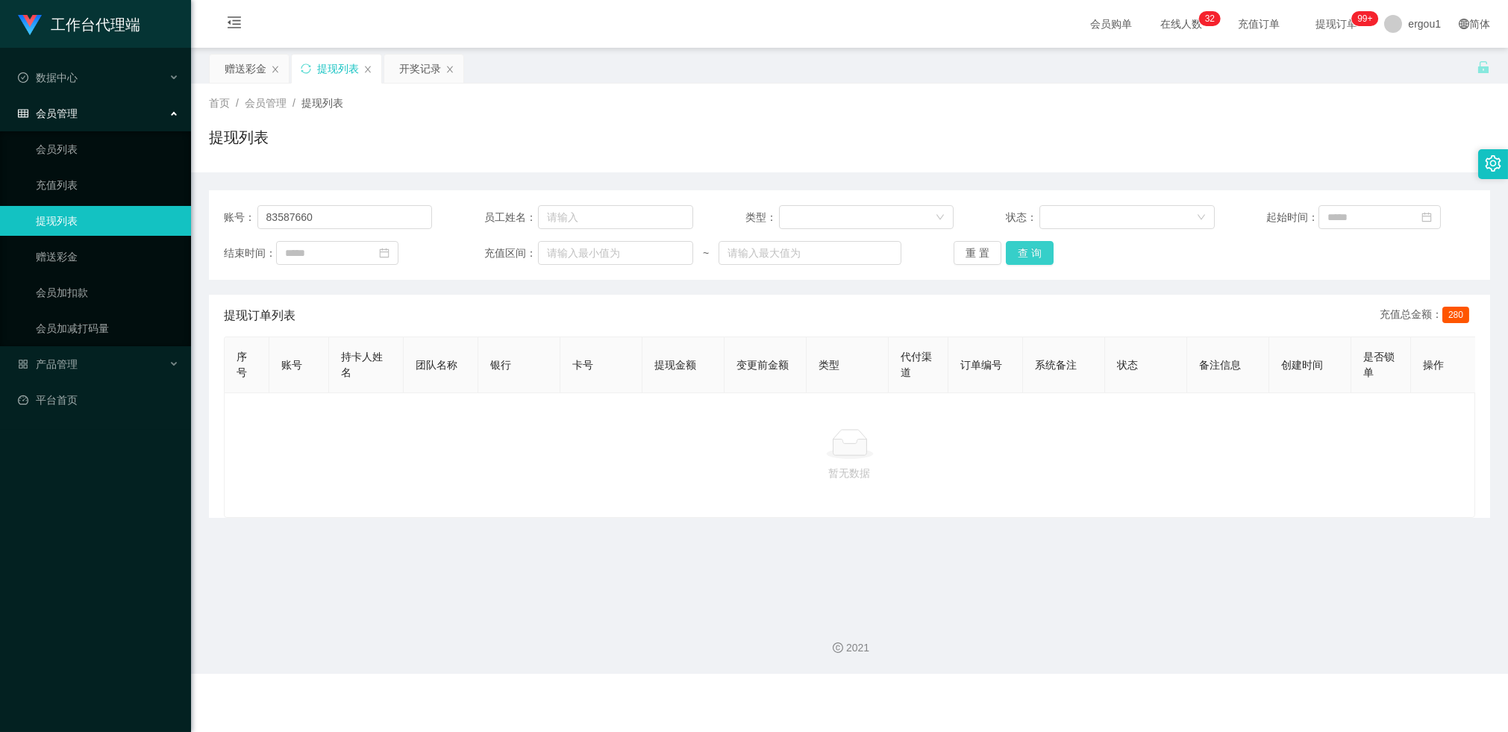
click at [1032, 255] on button "查 询" at bounding box center [1030, 253] width 48 height 24
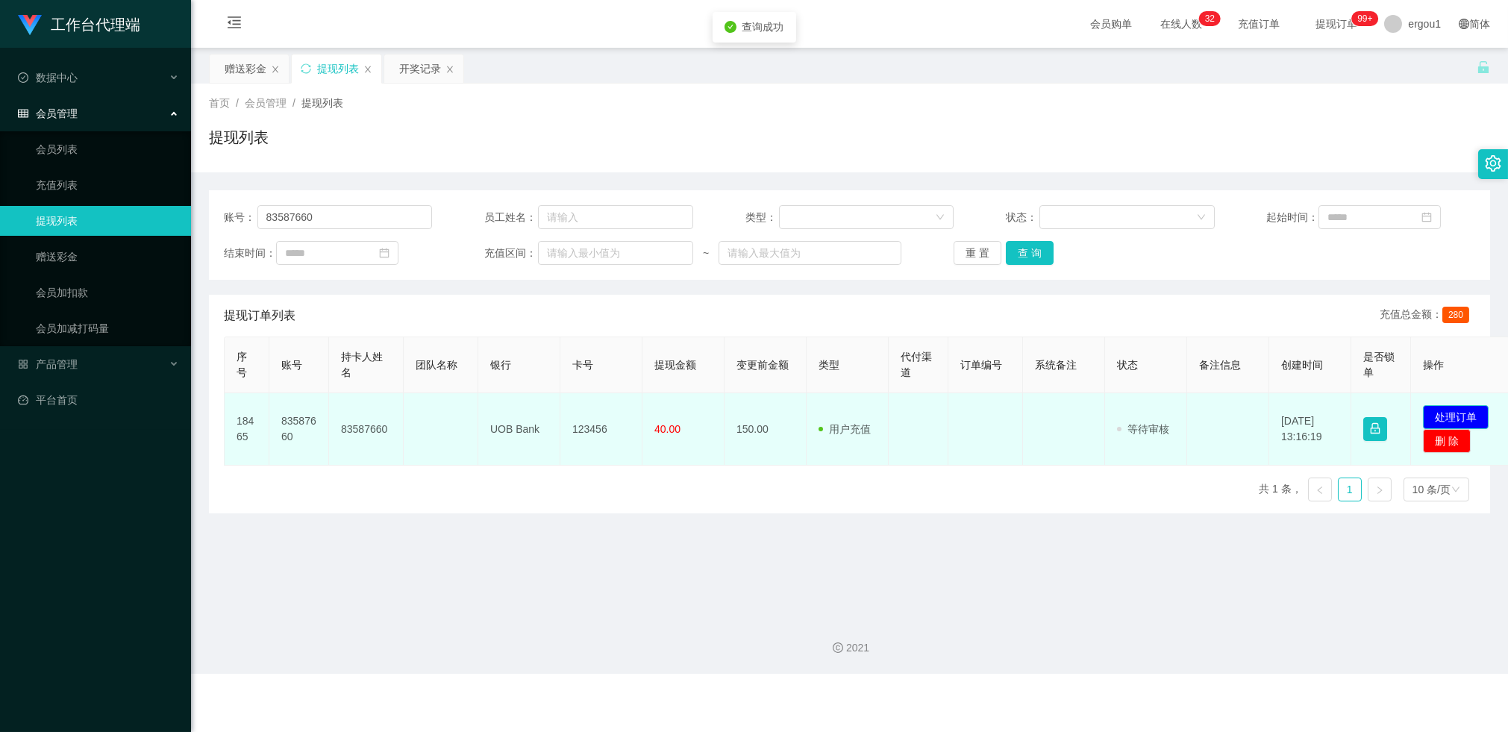
click at [1438, 409] on button "处理订单" at bounding box center [1456, 417] width 66 height 24
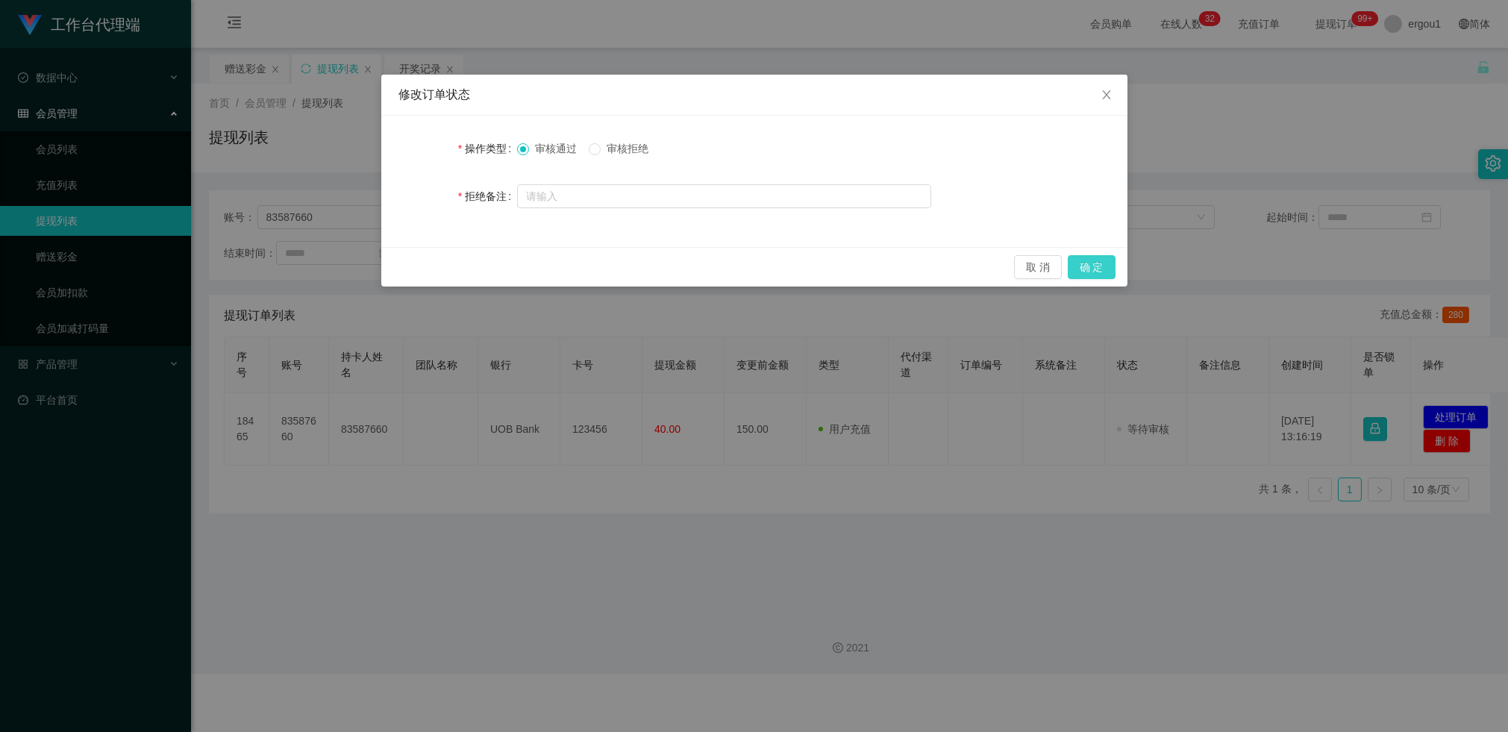
click at [1094, 266] on button "确 定" at bounding box center [1092, 267] width 48 height 24
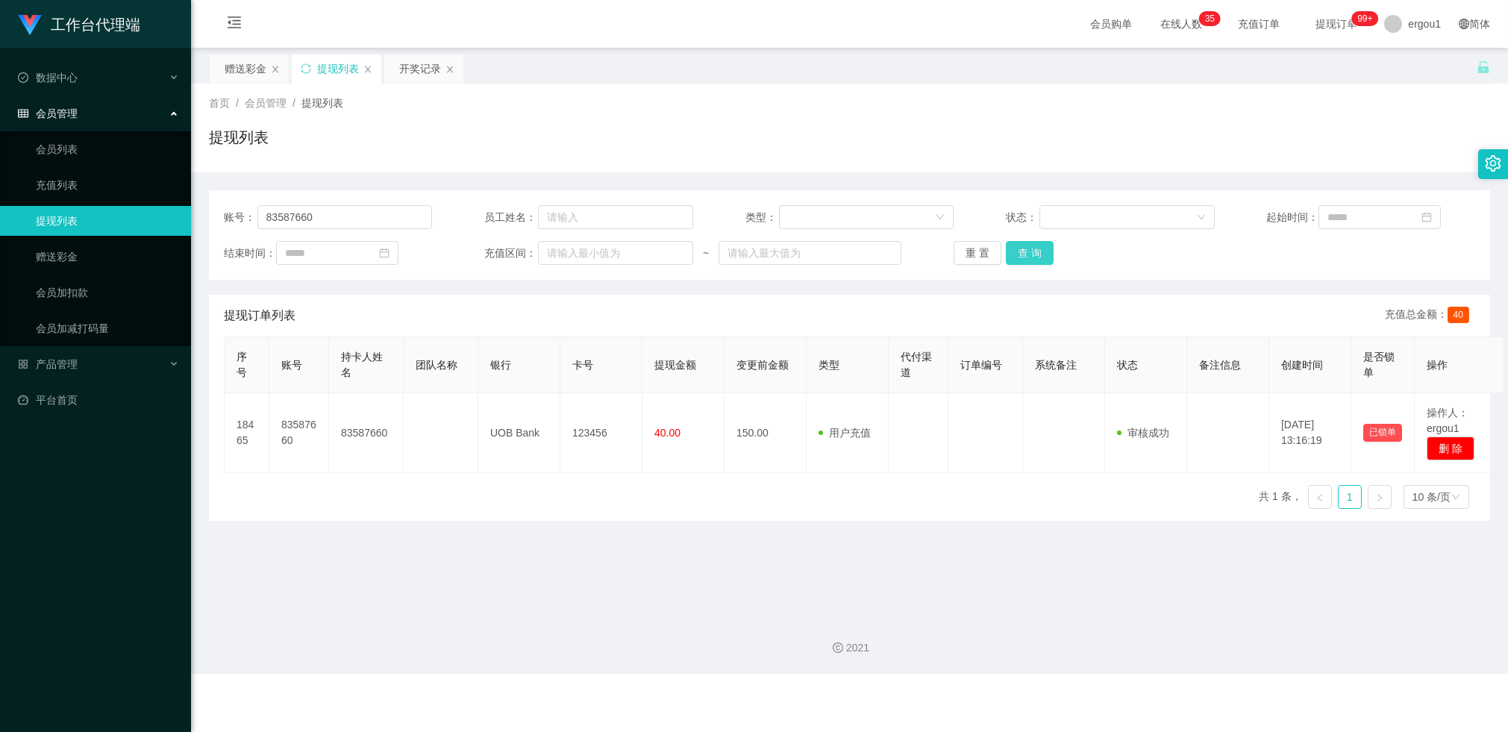
click at [1034, 258] on button "查 询" at bounding box center [1030, 253] width 48 height 24
click at [243, 71] on div "赠送彩金" at bounding box center [246, 68] width 42 height 28
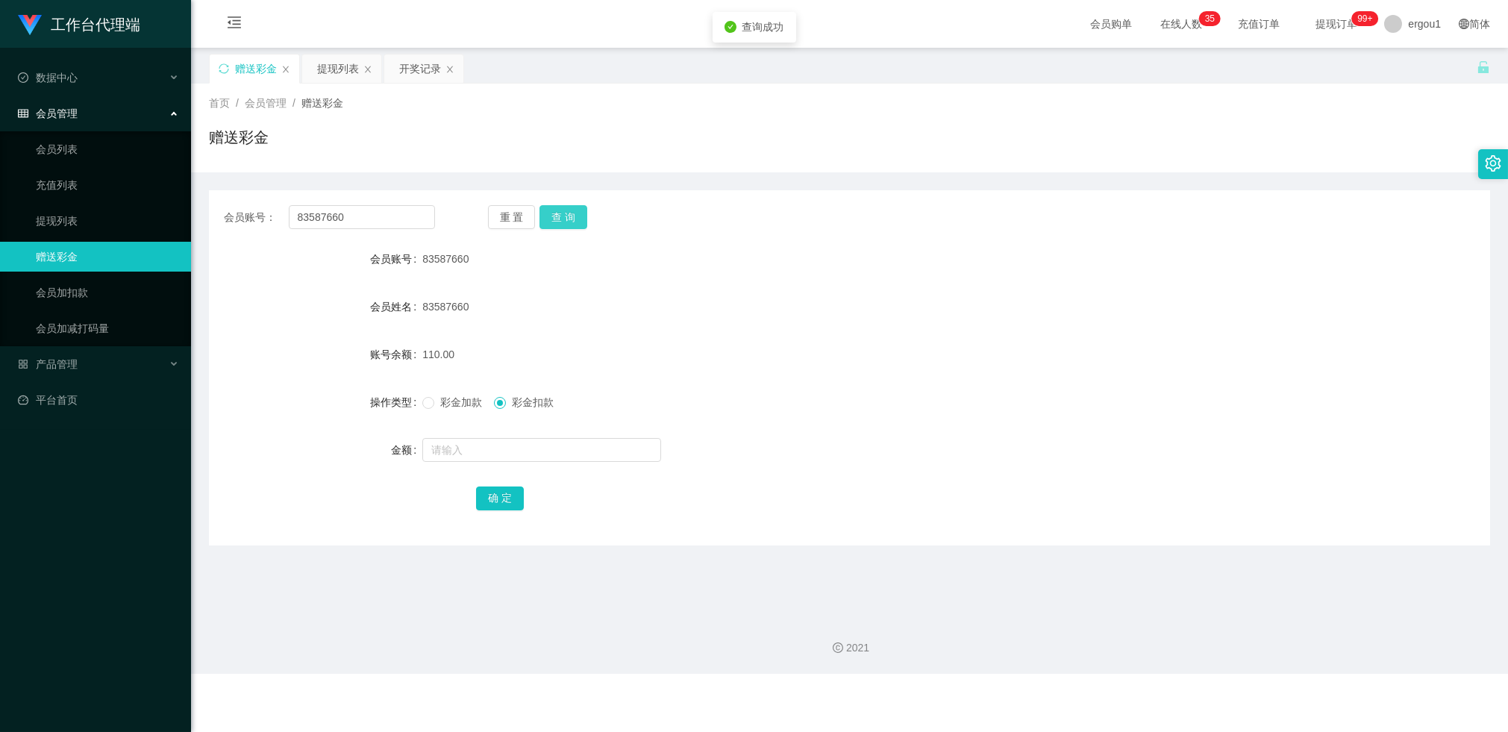
click at [570, 210] on button "查 询" at bounding box center [564, 217] width 48 height 24
click at [337, 58] on div "提现列表" at bounding box center [338, 68] width 42 height 28
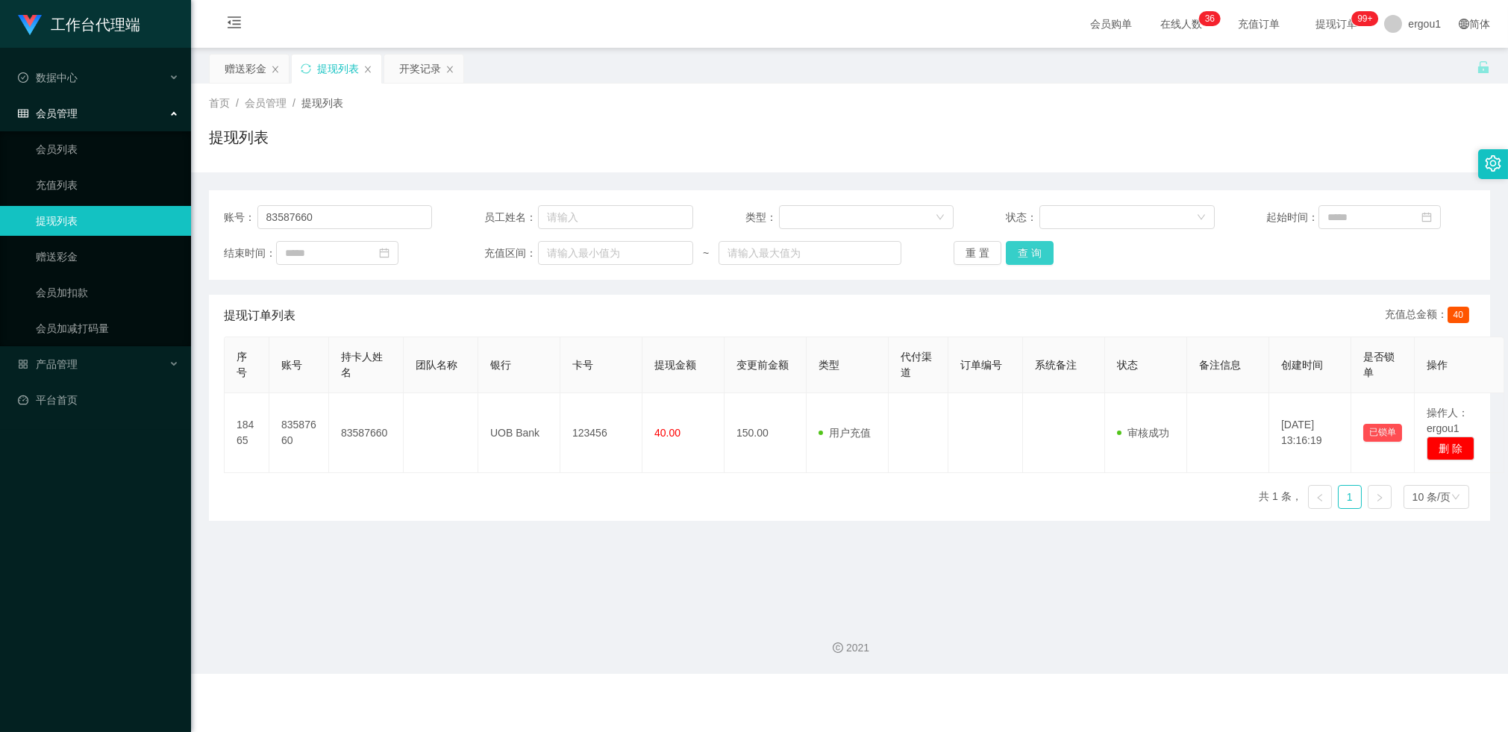
click at [1020, 261] on button "查 询" at bounding box center [1030, 253] width 48 height 24
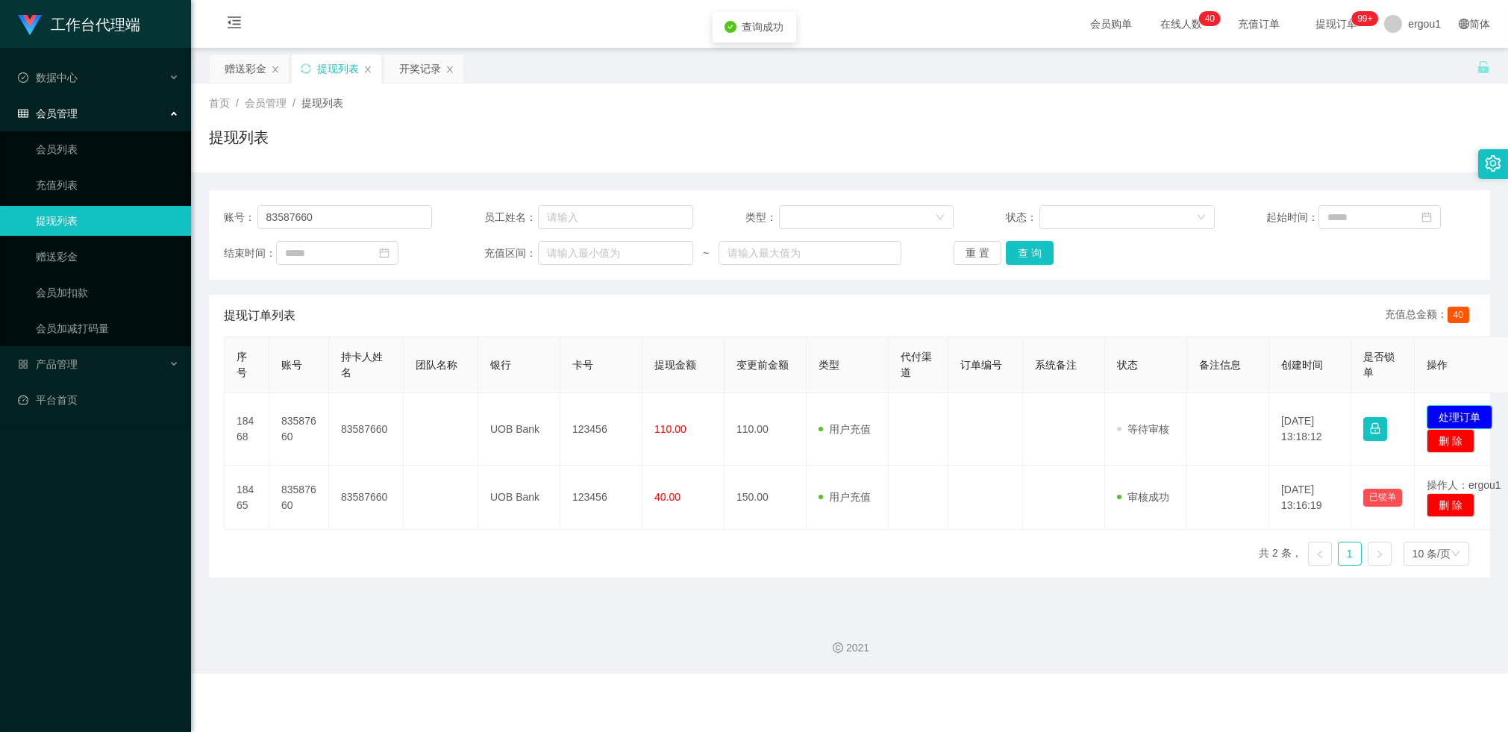
drag, startPoint x: 1471, startPoint y: 411, endPoint x: 1443, endPoint y: 409, distance: 28.5
click at [1471, 411] on button "处理订单" at bounding box center [1460, 417] width 66 height 24
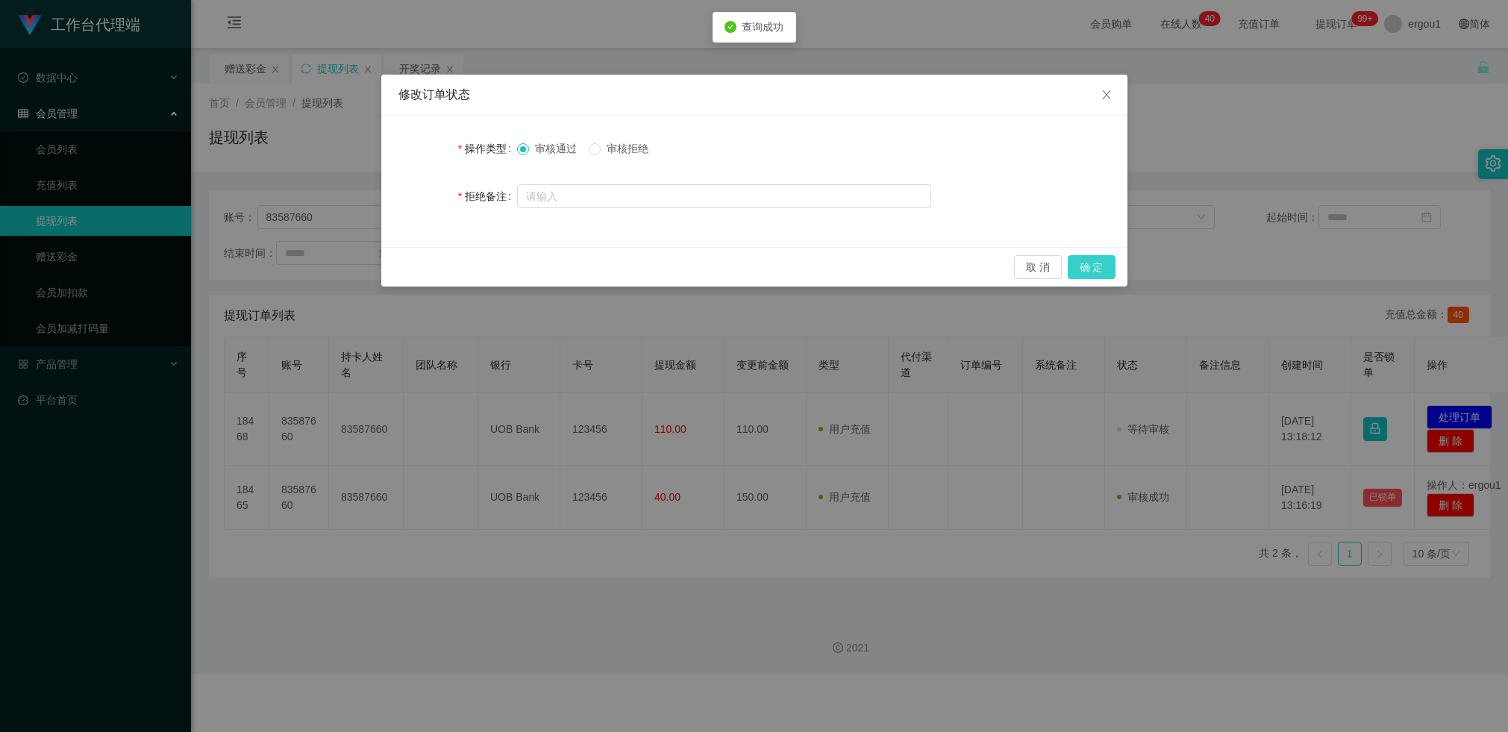
click at [1100, 266] on button "确 定" at bounding box center [1092, 267] width 48 height 24
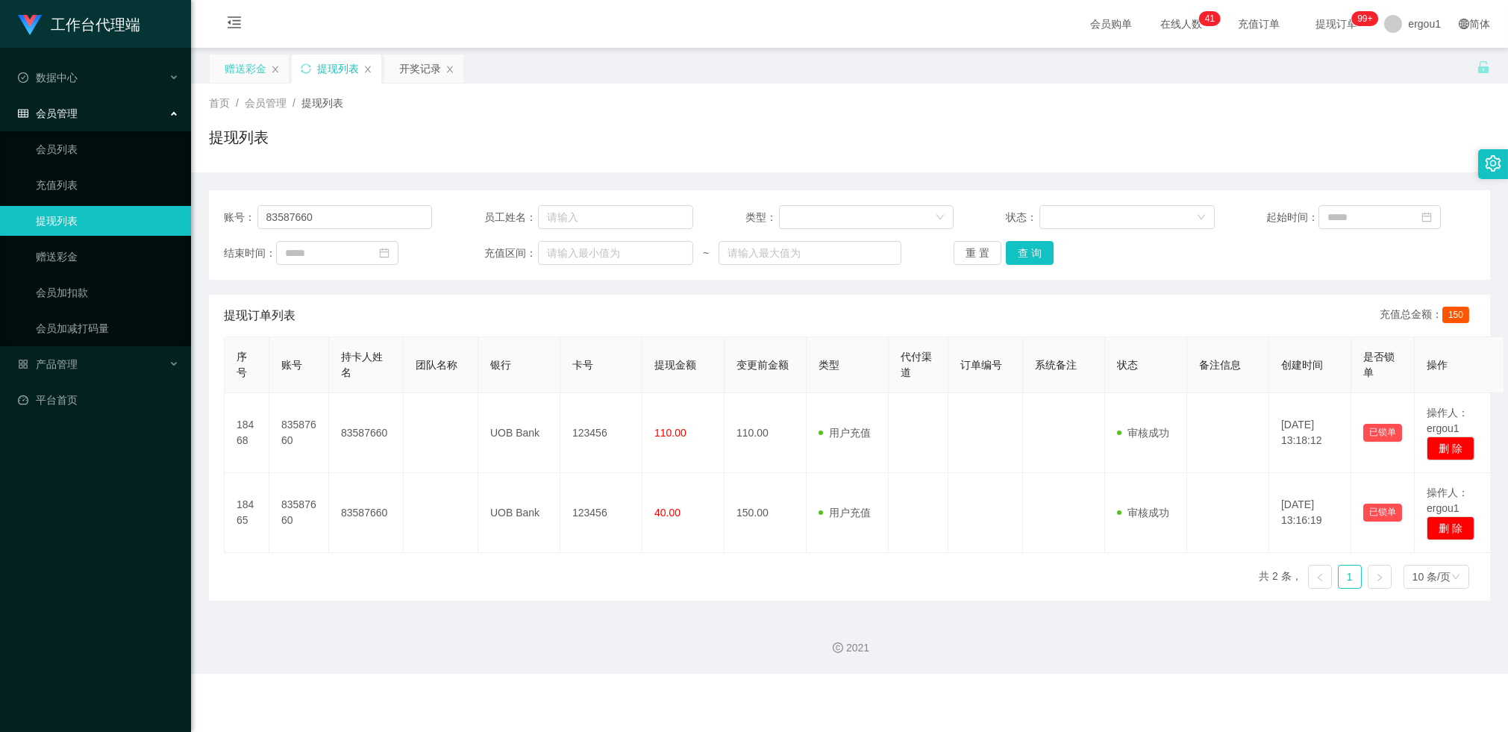
click at [245, 69] on div "赠送彩金" at bounding box center [246, 68] width 42 height 28
